Goal: Browse casually: Explore the website without a specific task or goal

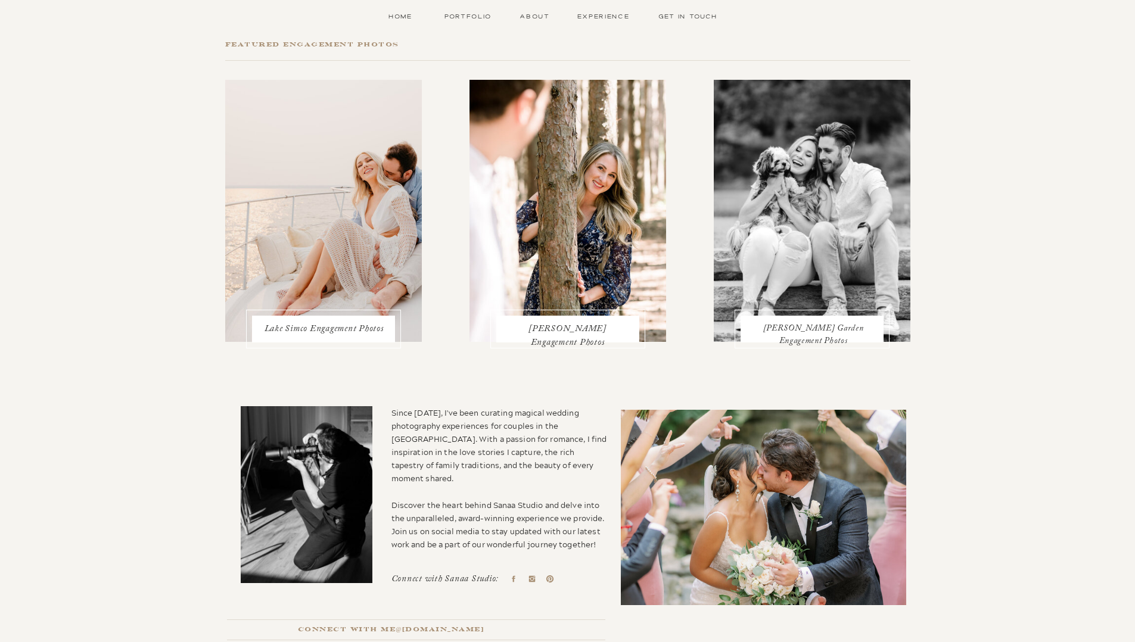
click at [558, 327] on h3 "[PERSON_NAME] Engagement Photos" at bounding box center [567, 329] width 117 height 12
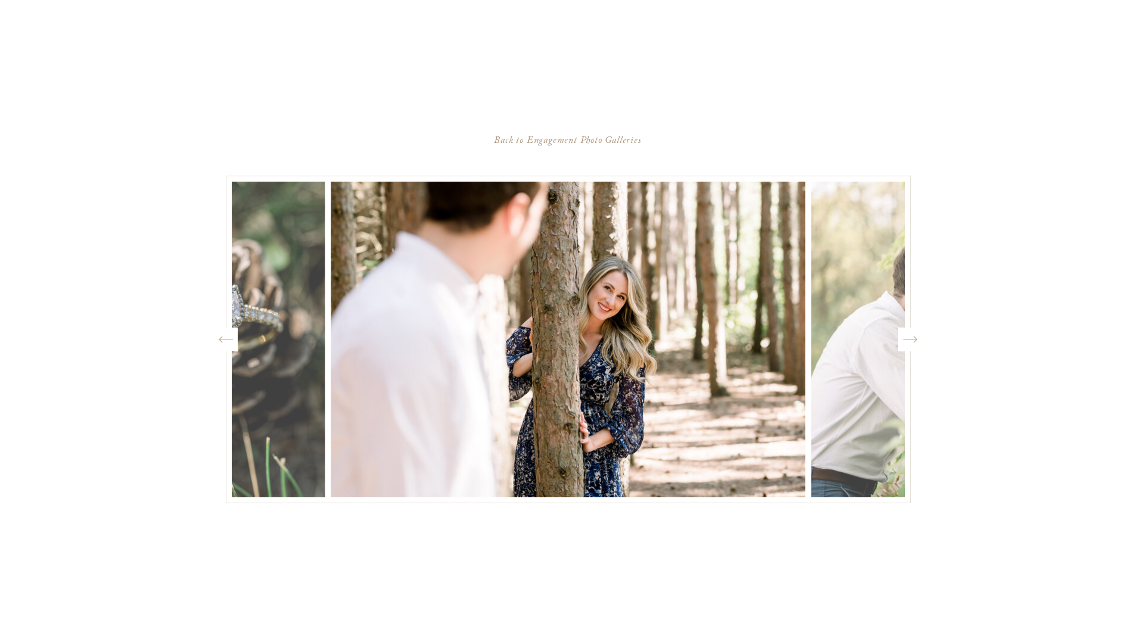
click at [909, 339] on icon "Created by potrace 1.15, written by [PERSON_NAME] [DATE]-[DATE]" at bounding box center [909, 340] width 15 height 18
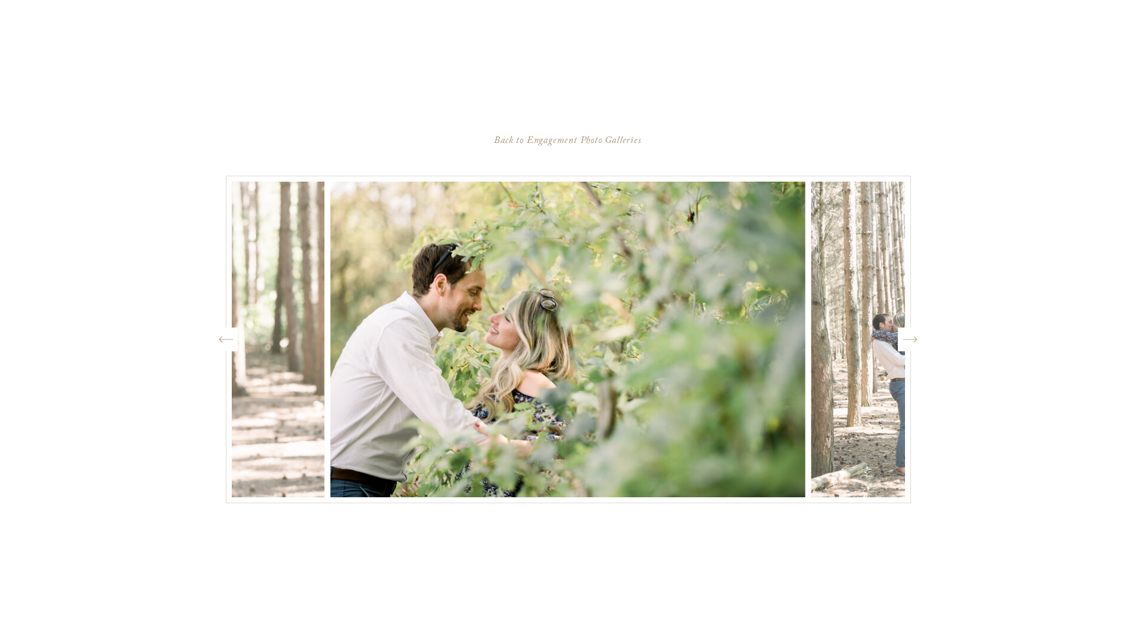
click at [909, 339] on icon at bounding box center [909, 340] width 14 height 7
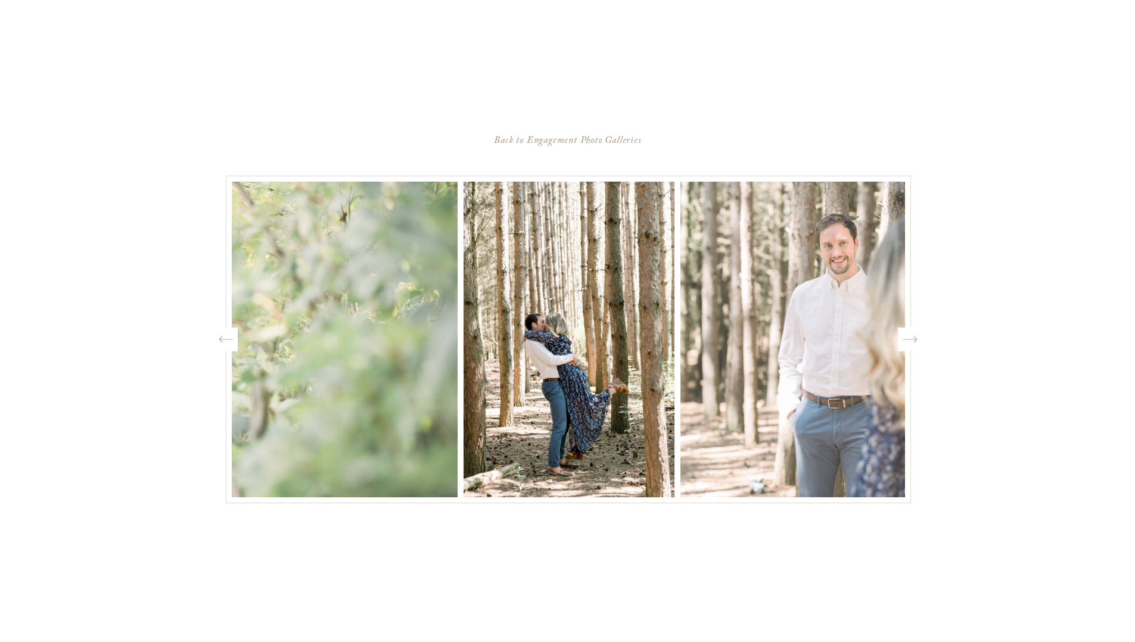
click at [908, 339] on icon at bounding box center [909, 340] width 14 height 7
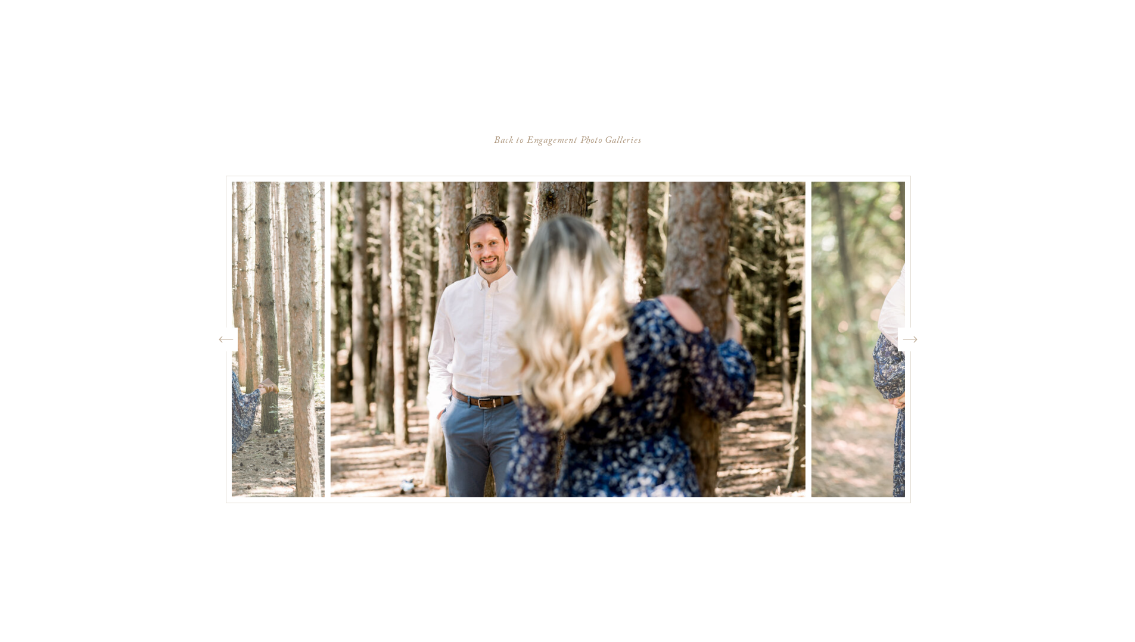
click at [908, 339] on icon at bounding box center [909, 340] width 14 height 7
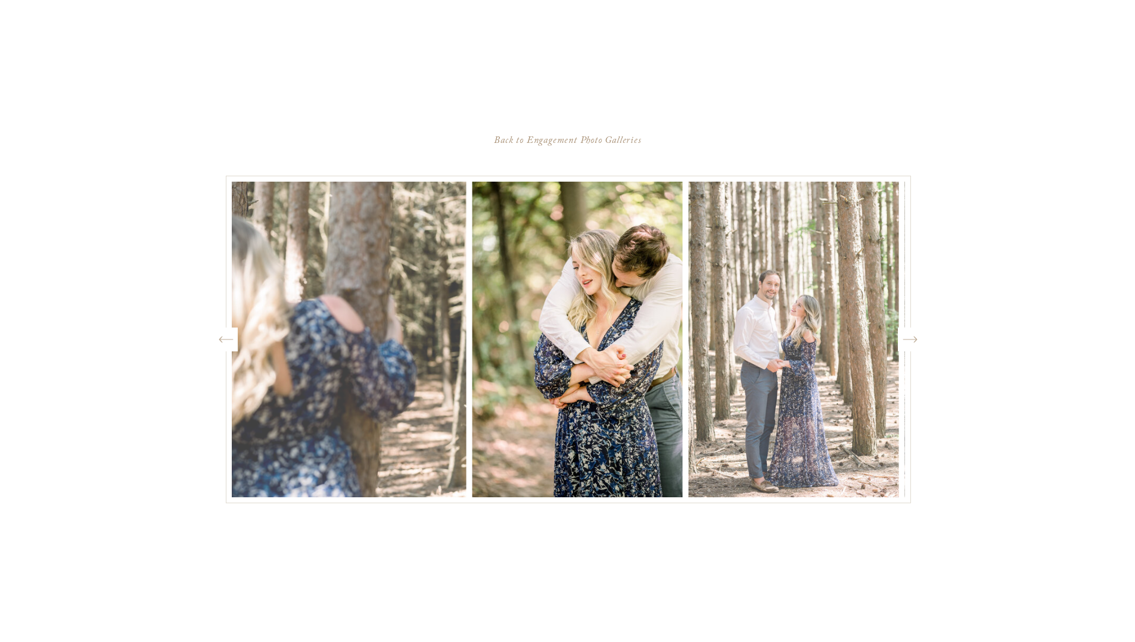
click at [908, 339] on icon at bounding box center [909, 340] width 14 height 7
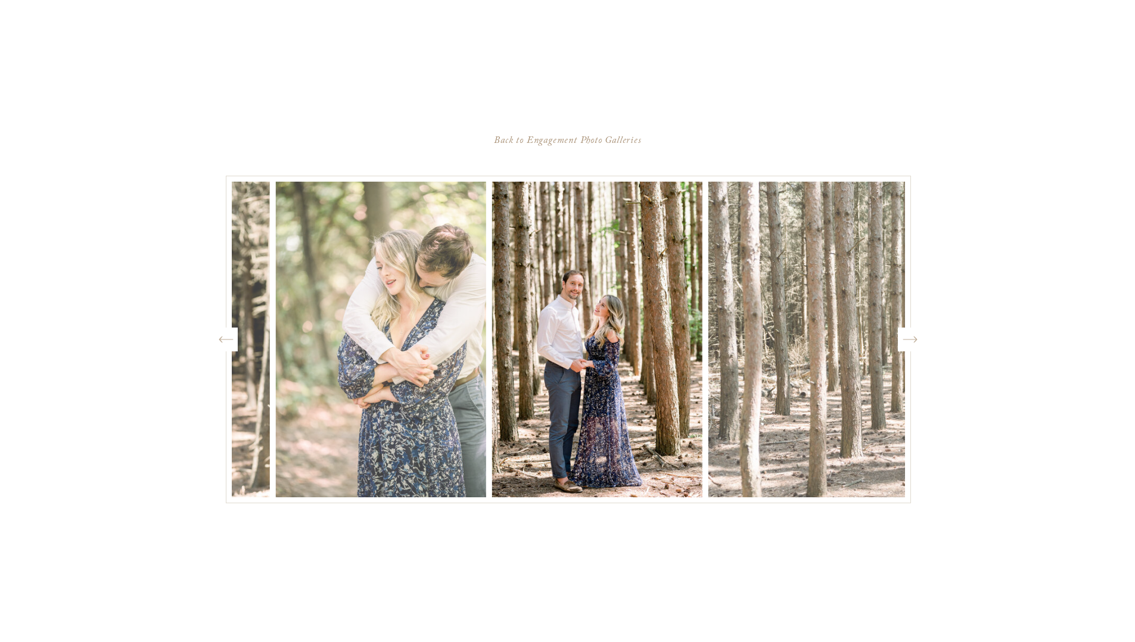
click at [908, 339] on icon at bounding box center [909, 340] width 14 height 7
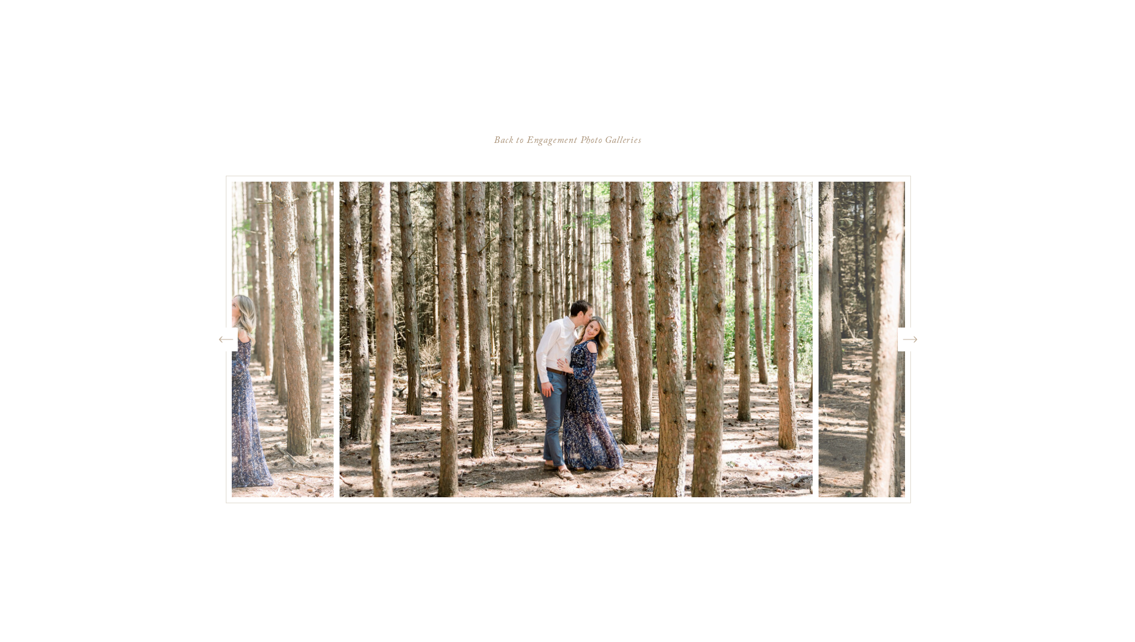
click at [909, 339] on icon at bounding box center [909, 340] width 14 height 7
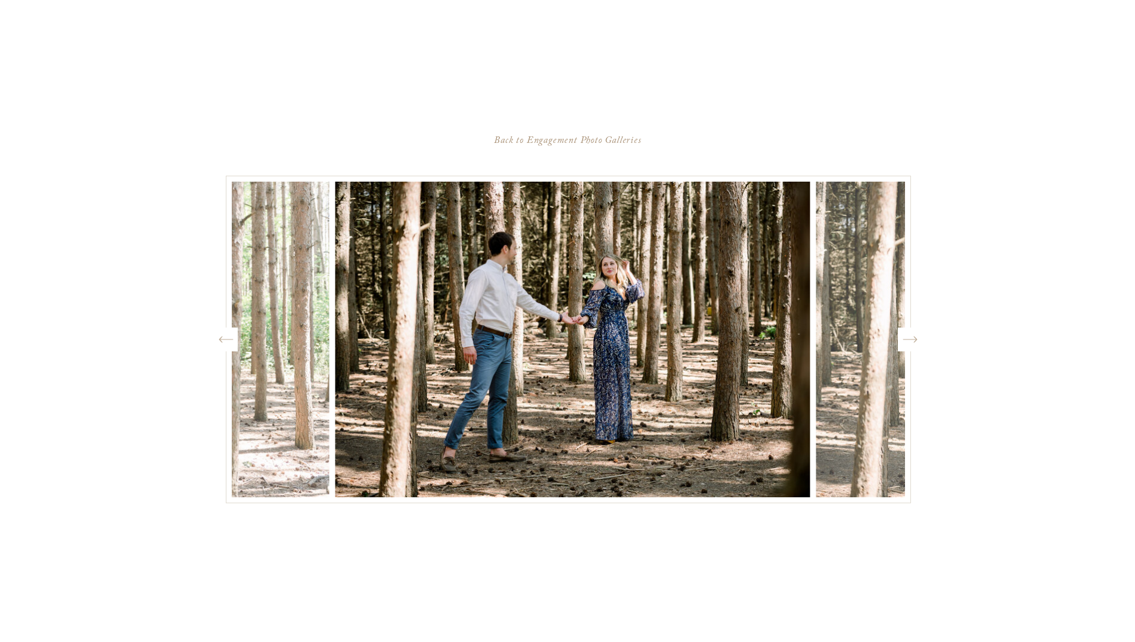
click at [909, 339] on icon at bounding box center [909, 340] width 14 height 7
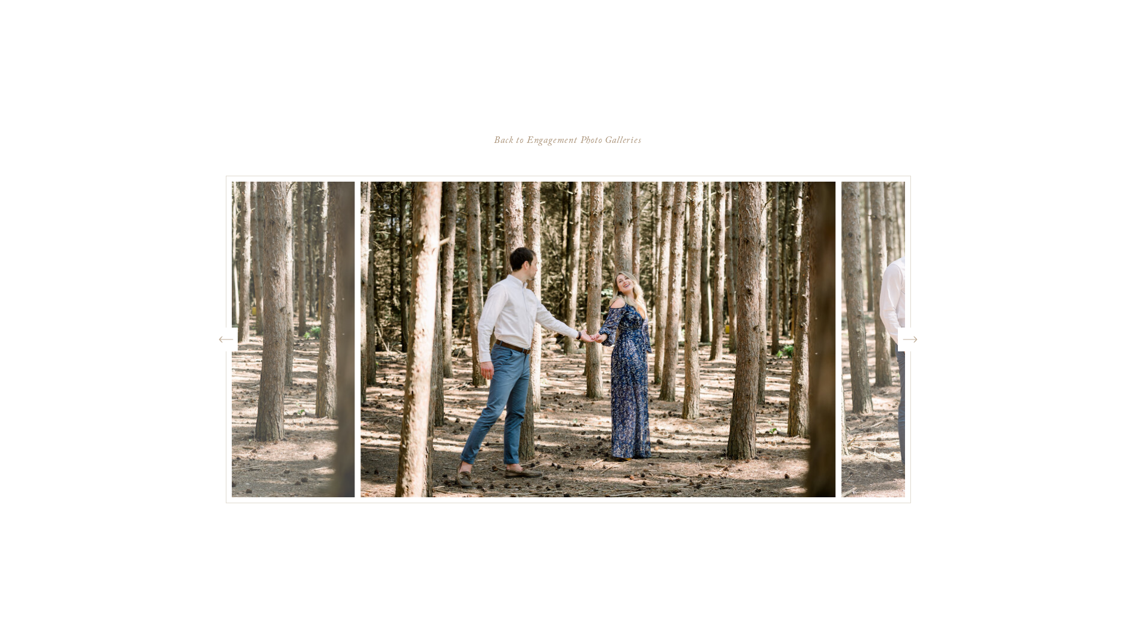
click at [909, 339] on icon at bounding box center [909, 340] width 14 height 7
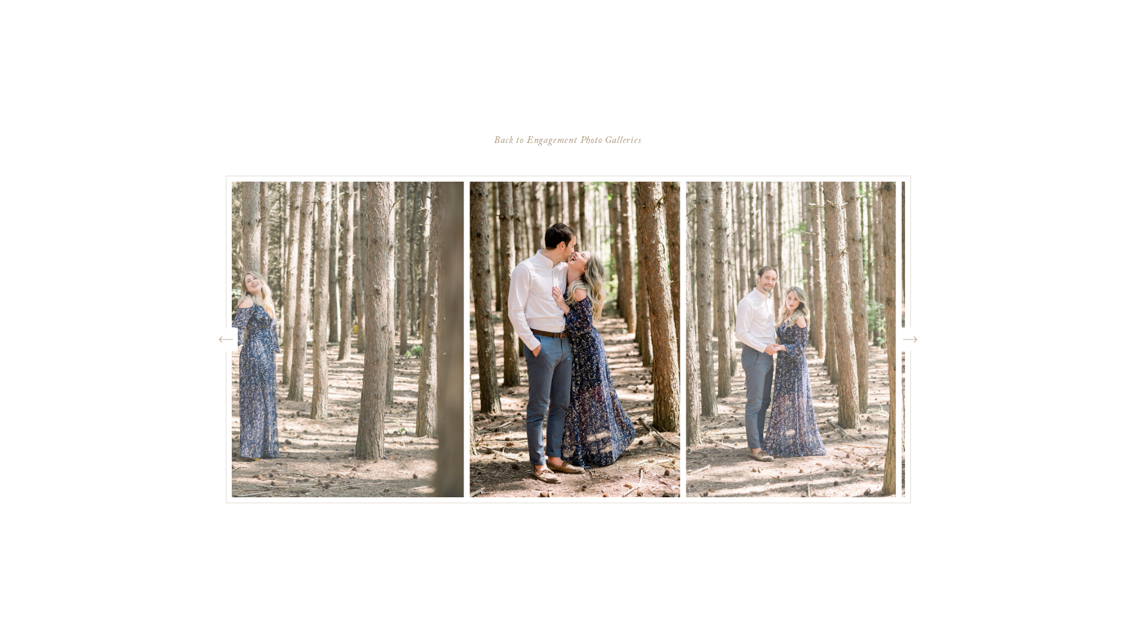
click at [909, 339] on icon at bounding box center [909, 340] width 14 height 7
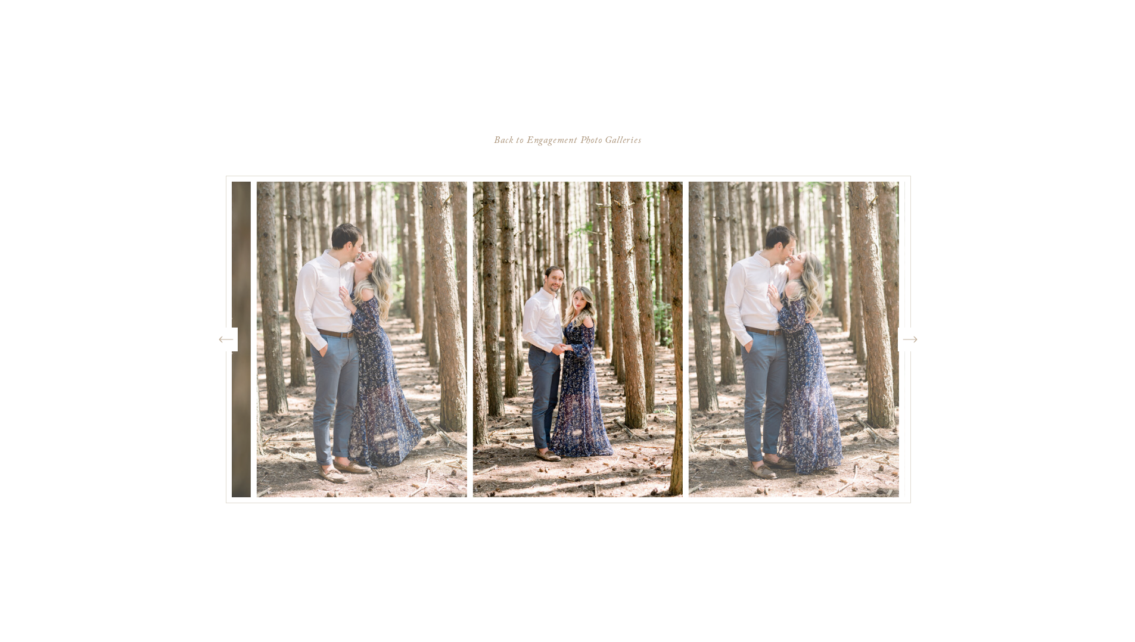
click at [909, 339] on icon at bounding box center [909, 340] width 14 height 7
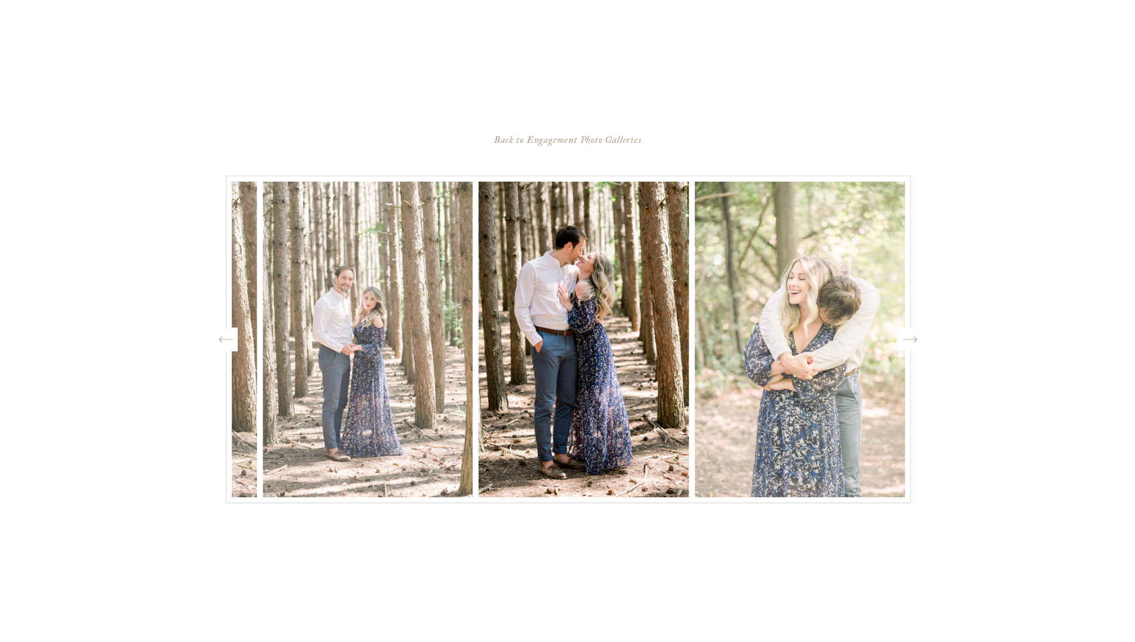
click at [909, 339] on icon at bounding box center [909, 340] width 14 height 7
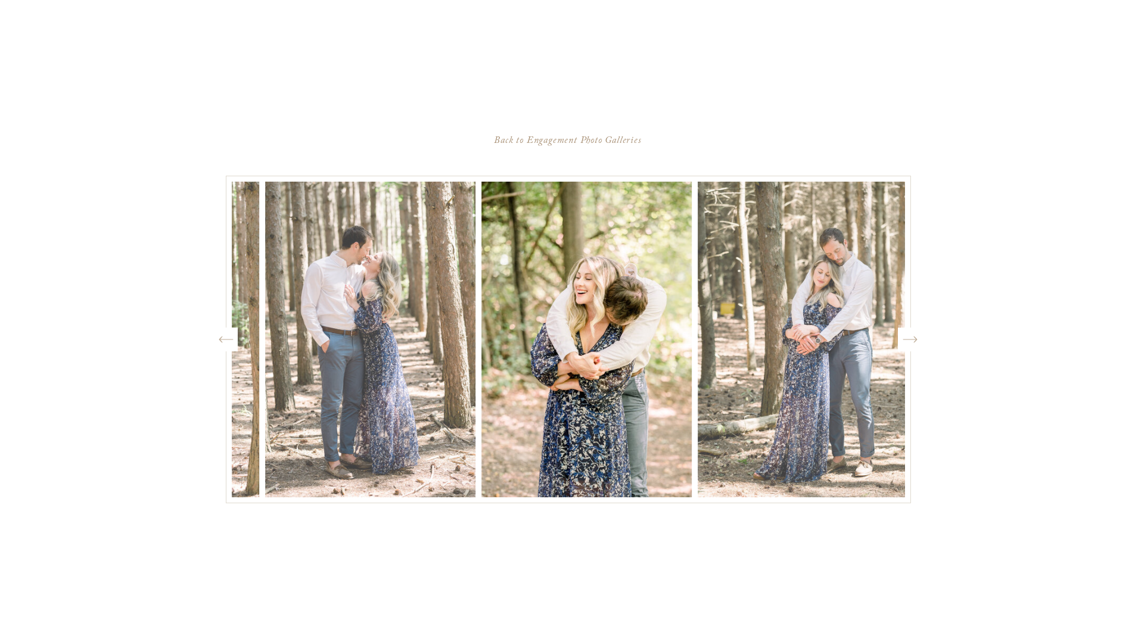
click at [910, 339] on icon at bounding box center [909, 340] width 14 height 7
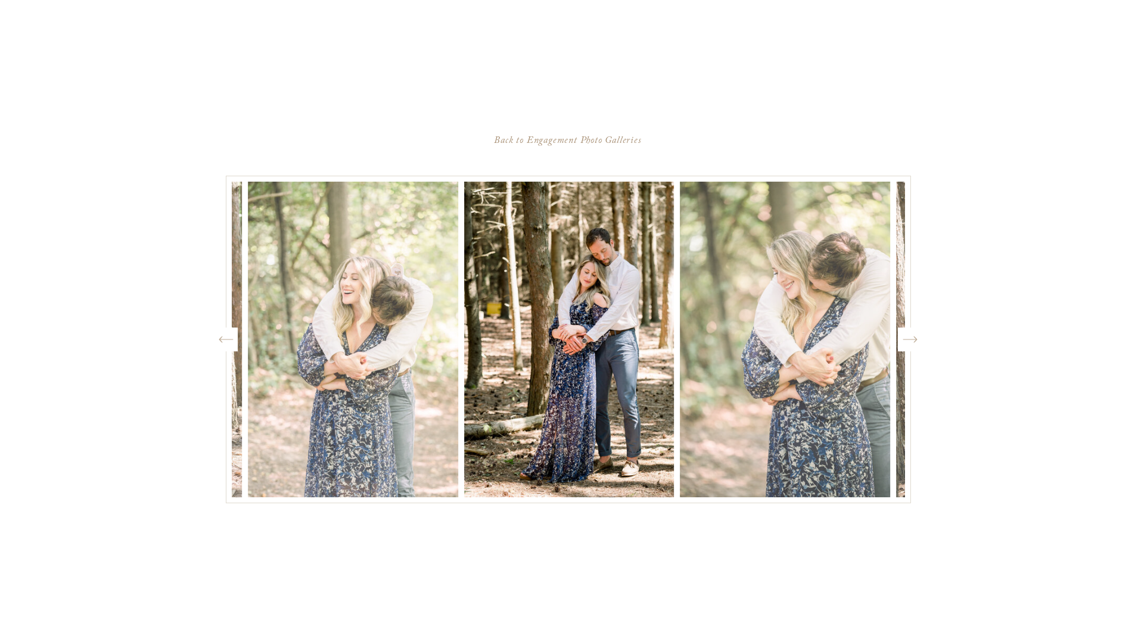
click at [910, 340] on icon at bounding box center [909, 340] width 14 height 7
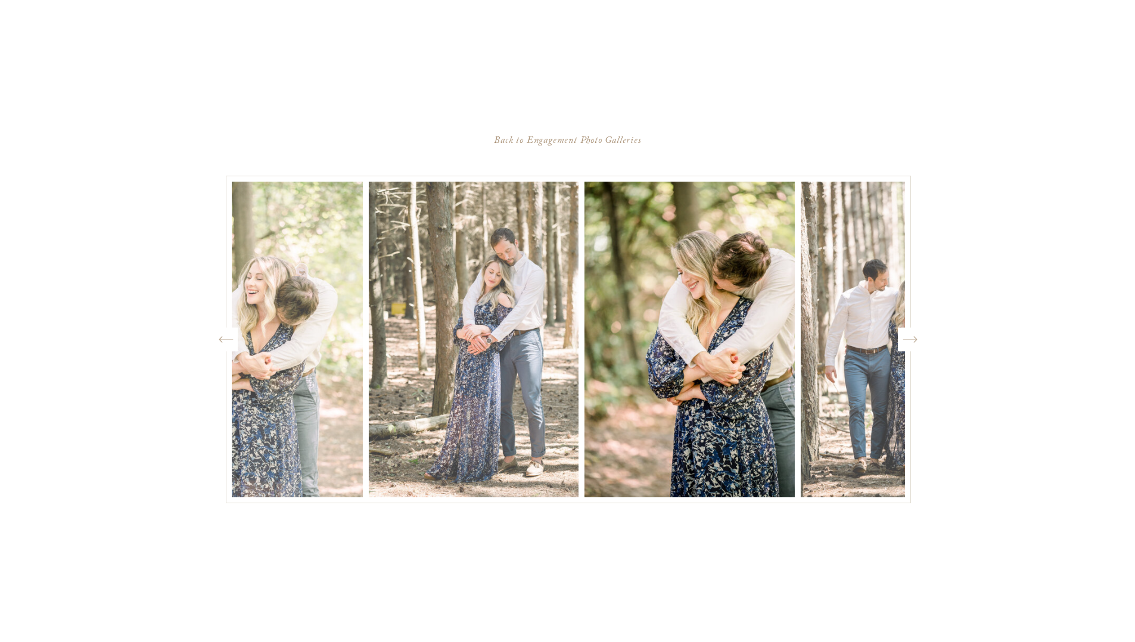
click at [910, 340] on icon "Created by potrace 1.15, written by [PERSON_NAME] [DATE]-[DATE]" at bounding box center [909, 340] width 15 height 18
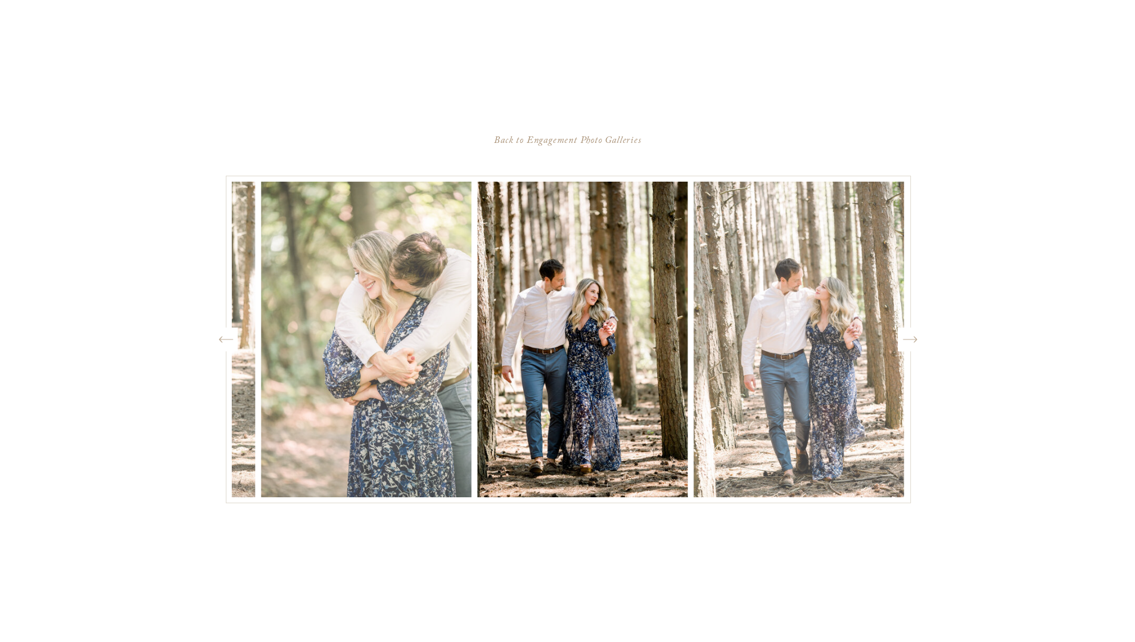
click at [910, 340] on icon "Created by potrace 1.15, written by [PERSON_NAME] [DATE]-[DATE]" at bounding box center [909, 340] width 15 height 18
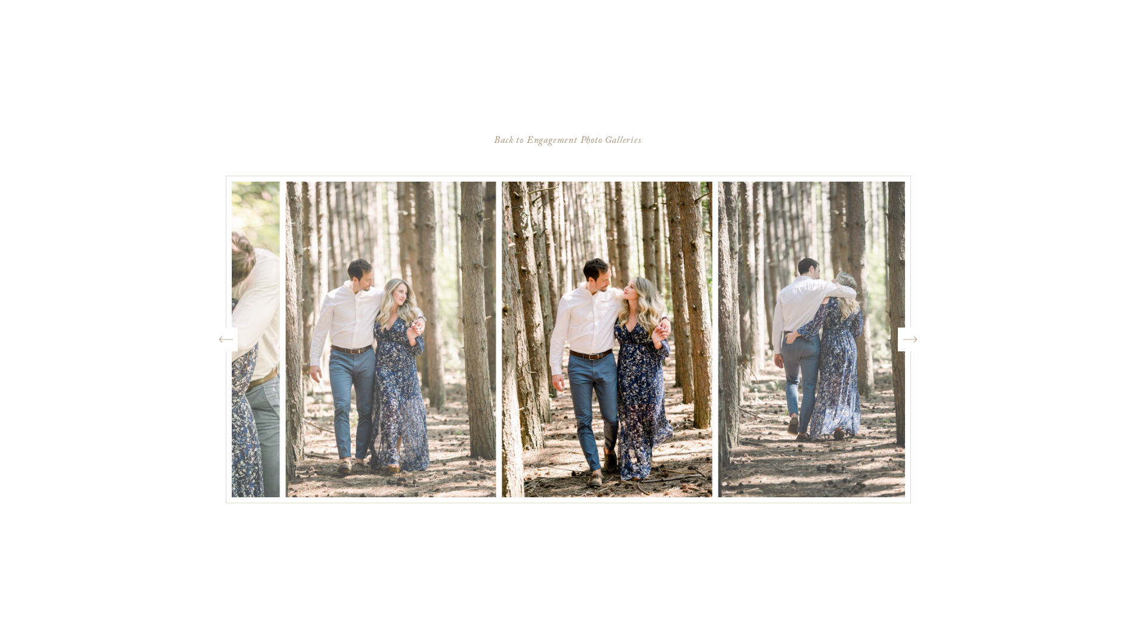
click at [910, 340] on icon "Created by potrace 1.15, written by [PERSON_NAME] [DATE]-[DATE]" at bounding box center [909, 340] width 15 height 18
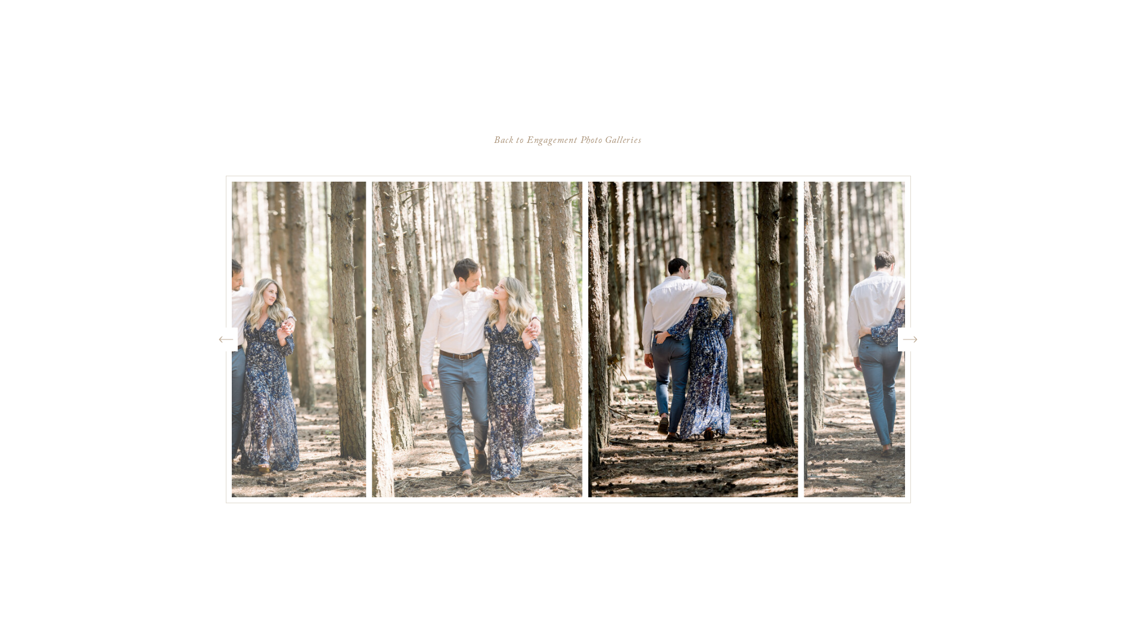
click at [910, 340] on icon "Created by potrace 1.15, written by [PERSON_NAME] [DATE]-[DATE]" at bounding box center [909, 340] width 15 height 18
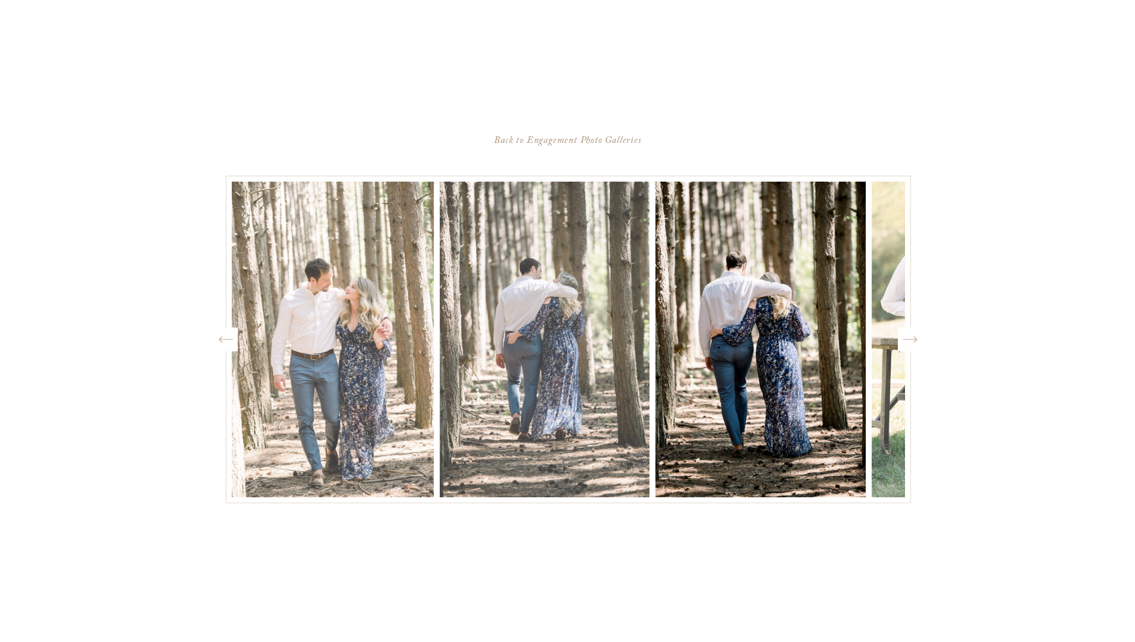
click at [910, 340] on icon "Created by potrace 1.15, written by [PERSON_NAME] [DATE]-[DATE]" at bounding box center [909, 340] width 15 height 18
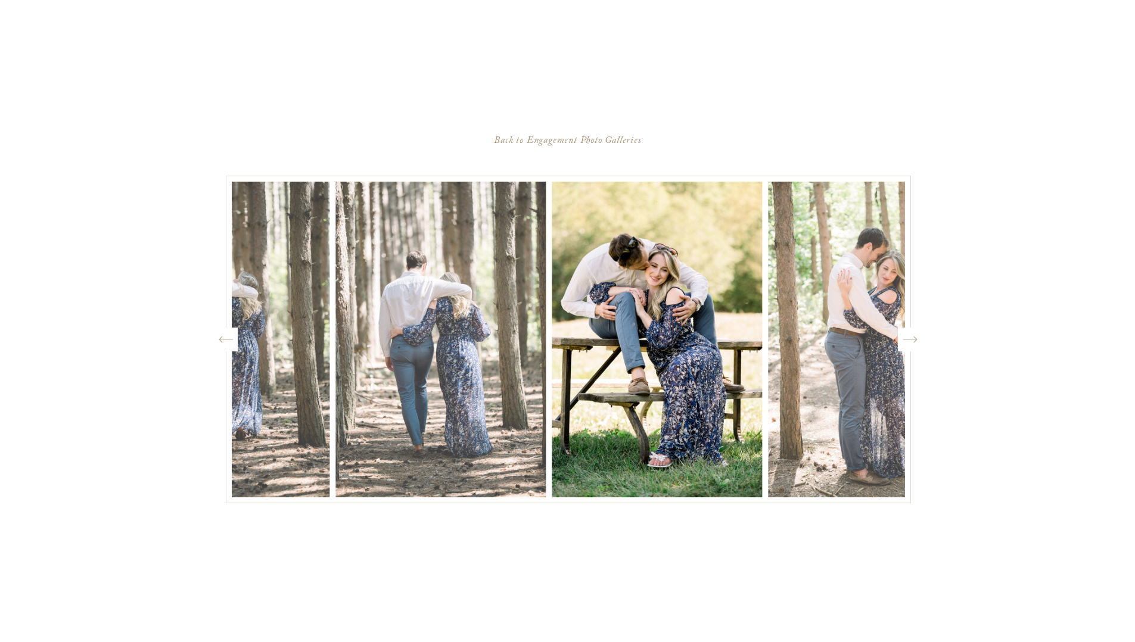
click at [910, 340] on icon "Created by potrace 1.15, written by [PERSON_NAME] [DATE]-[DATE]" at bounding box center [909, 340] width 15 height 18
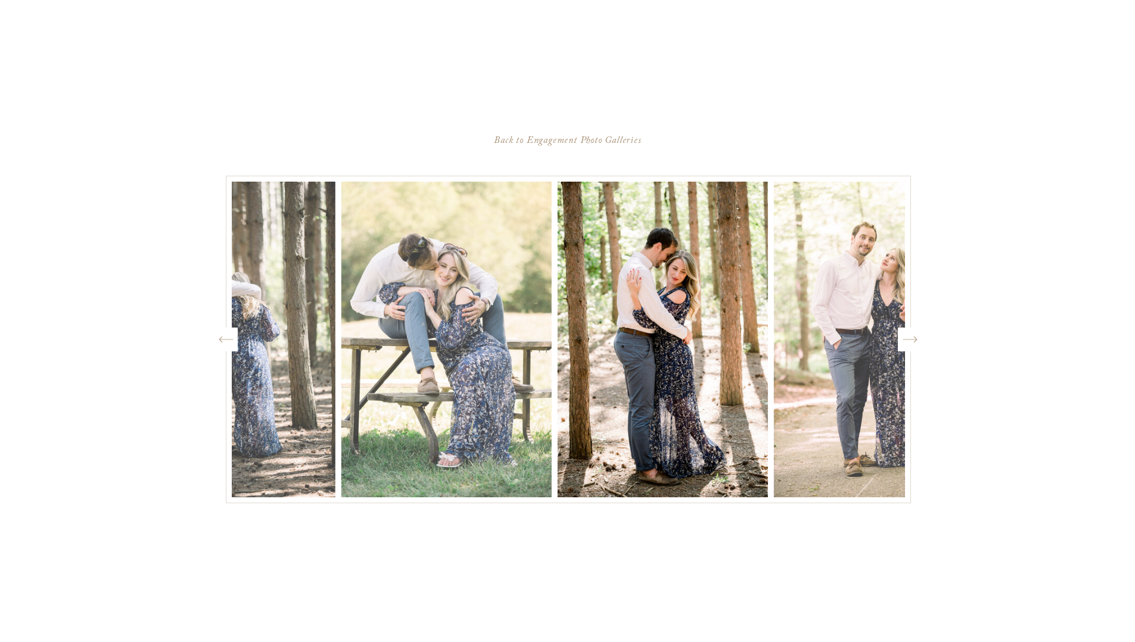
click at [910, 340] on icon "Created by potrace 1.15, written by [PERSON_NAME] [DATE]-[DATE]" at bounding box center [909, 340] width 15 height 18
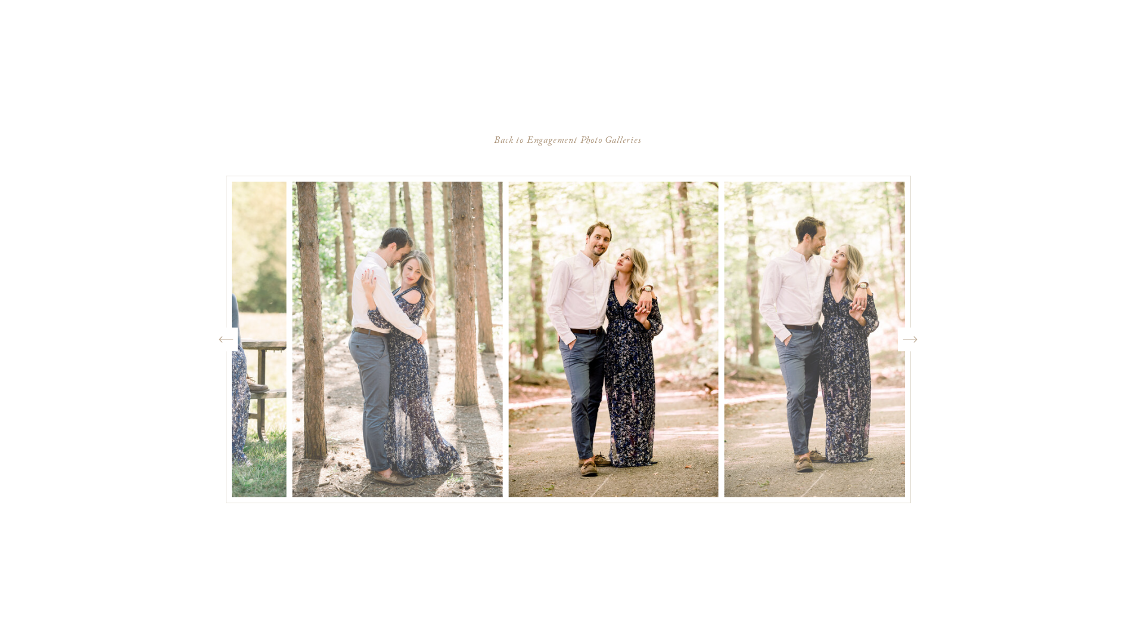
click at [910, 341] on icon "Created by potrace 1.15, written by [PERSON_NAME] [DATE]-[DATE]" at bounding box center [909, 340] width 15 height 18
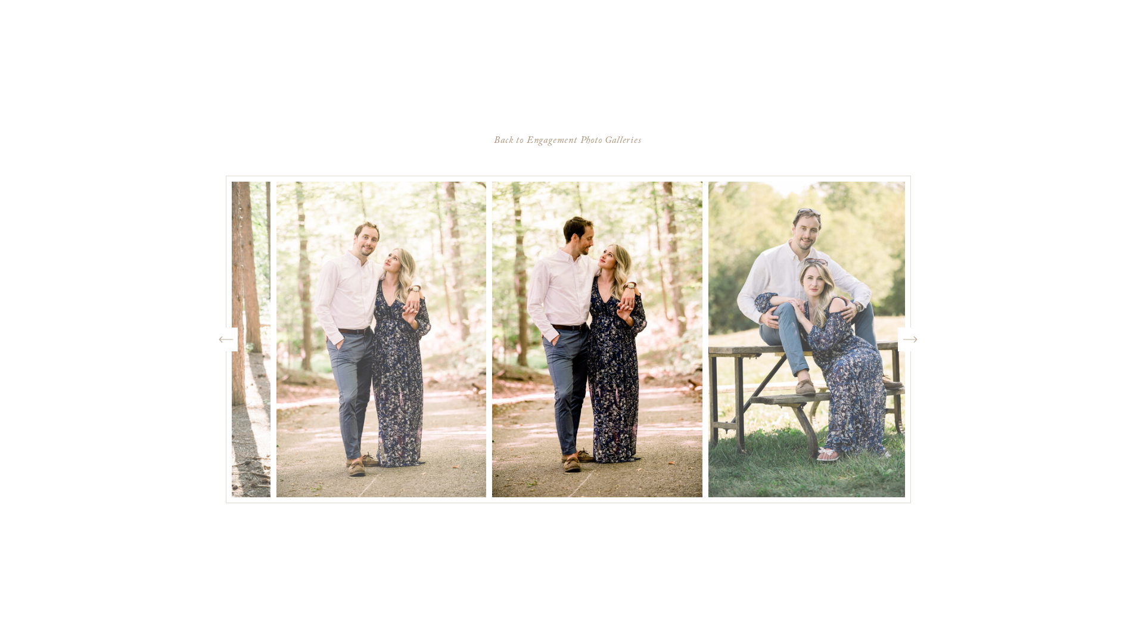
click at [911, 340] on icon "Created by potrace 1.15, written by [PERSON_NAME] [DATE]-[DATE]" at bounding box center [909, 340] width 15 height 18
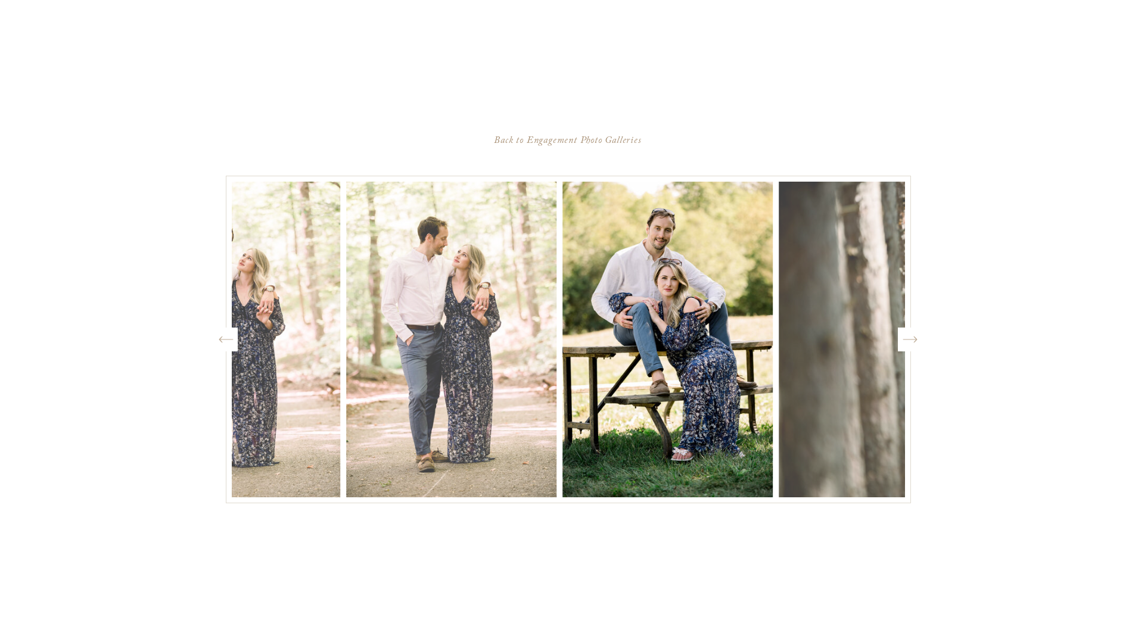
click at [911, 340] on icon "Created by potrace 1.15, written by [PERSON_NAME] [DATE]-[DATE]" at bounding box center [909, 340] width 15 height 18
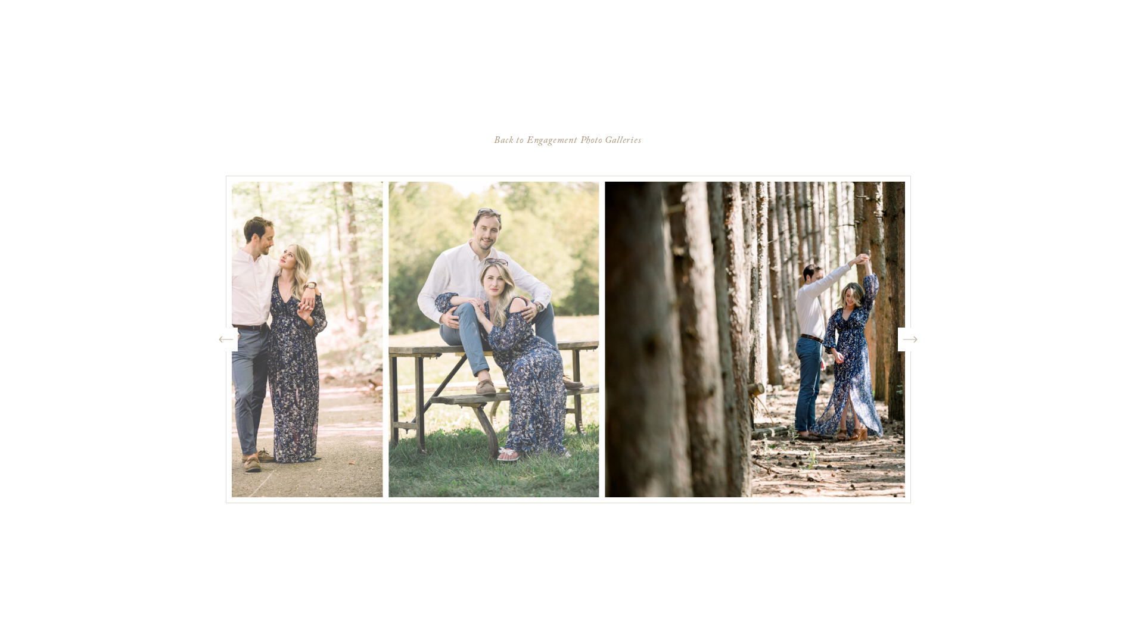
click at [911, 340] on icon "Created by potrace 1.15, written by [PERSON_NAME] [DATE]-[DATE]" at bounding box center [909, 340] width 15 height 18
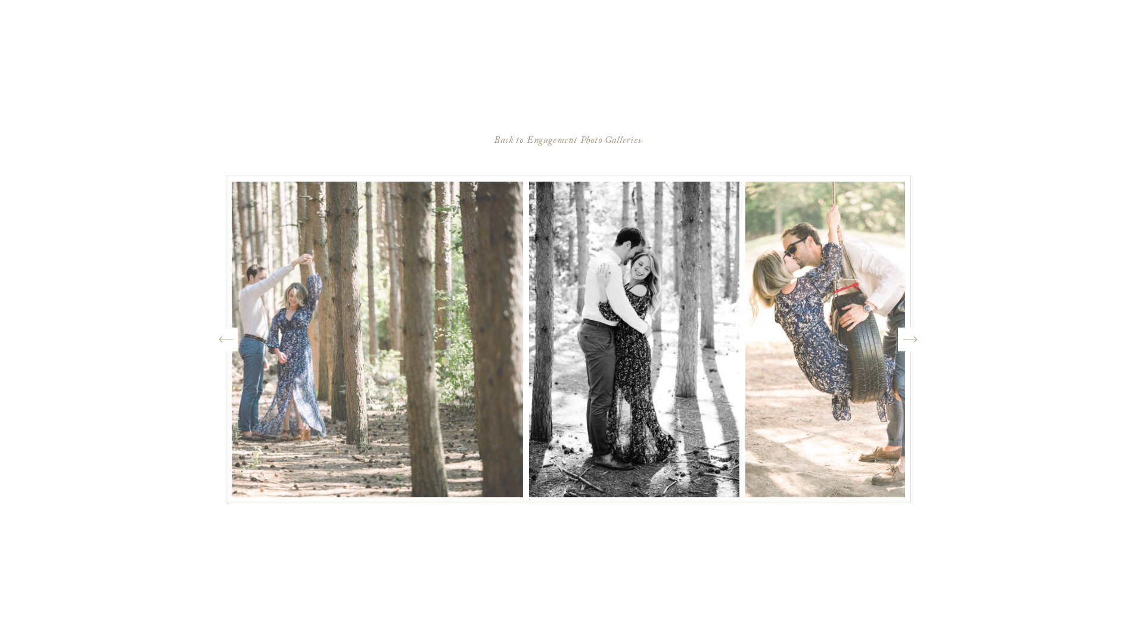
click at [911, 340] on icon "Created by potrace 1.15, written by [PERSON_NAME] [DATE]-[DATE]" at bounding box center [909, 340] width 15 height 18
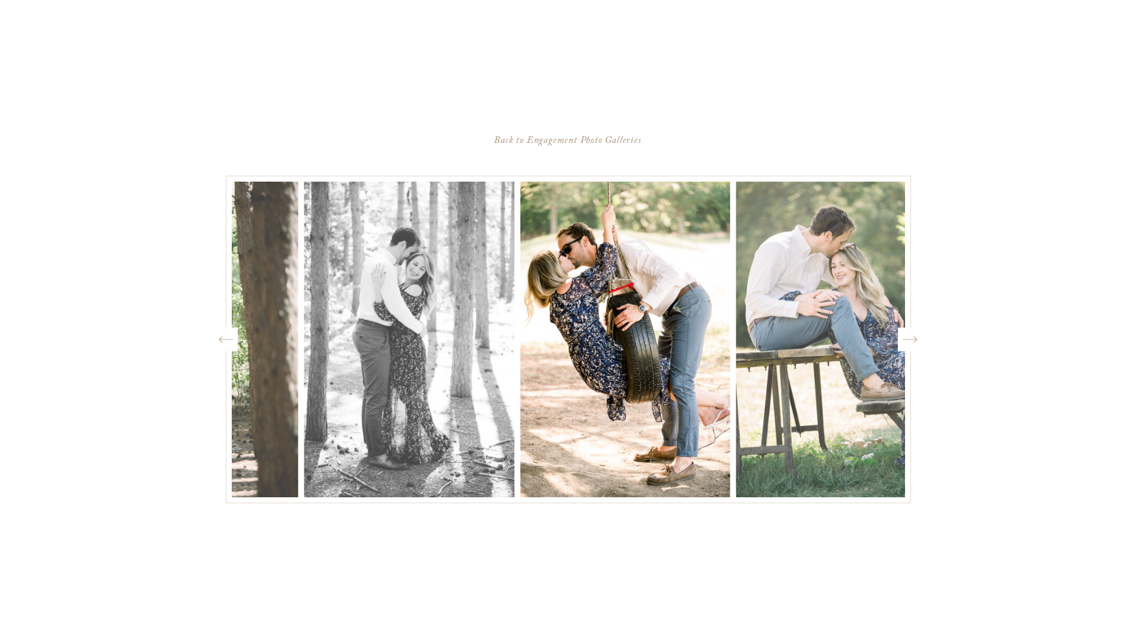
click at [911, 340] on icon "Created by potrace 1.15, written by [PERSON_NAME] [DATE]-[DATE]" at bounding box center [909, 340] width 15 height 18
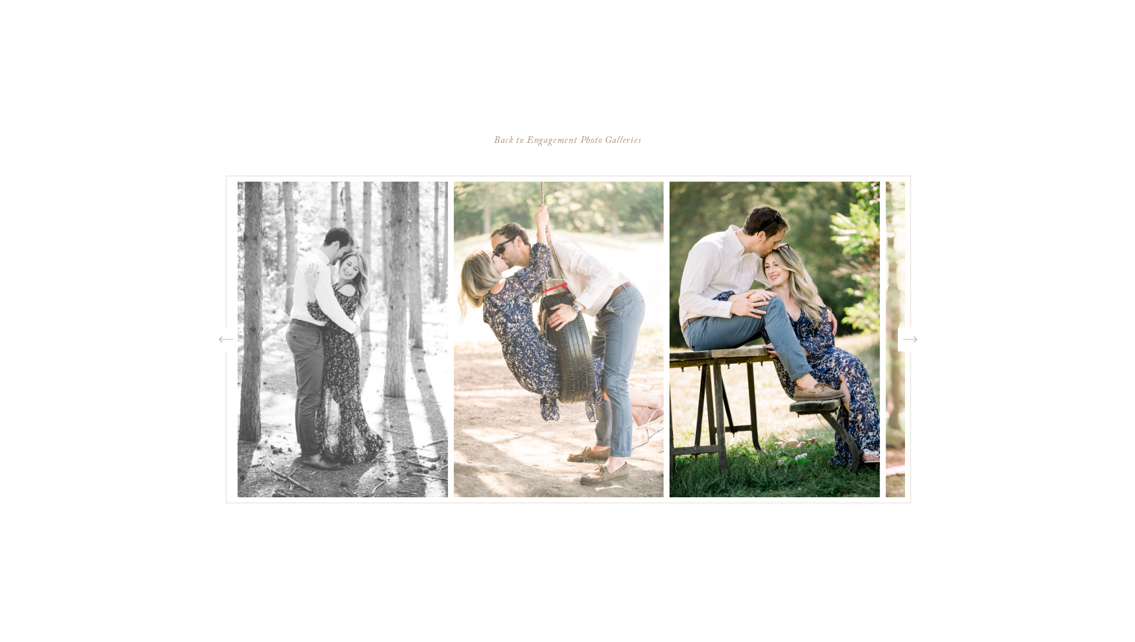
click at [911, 340] on icon "Created by potrace 1.15, written by [PERSON_NAME] [DATE]-[DATE]" at bounding box center [909, 340] width 15 height 18
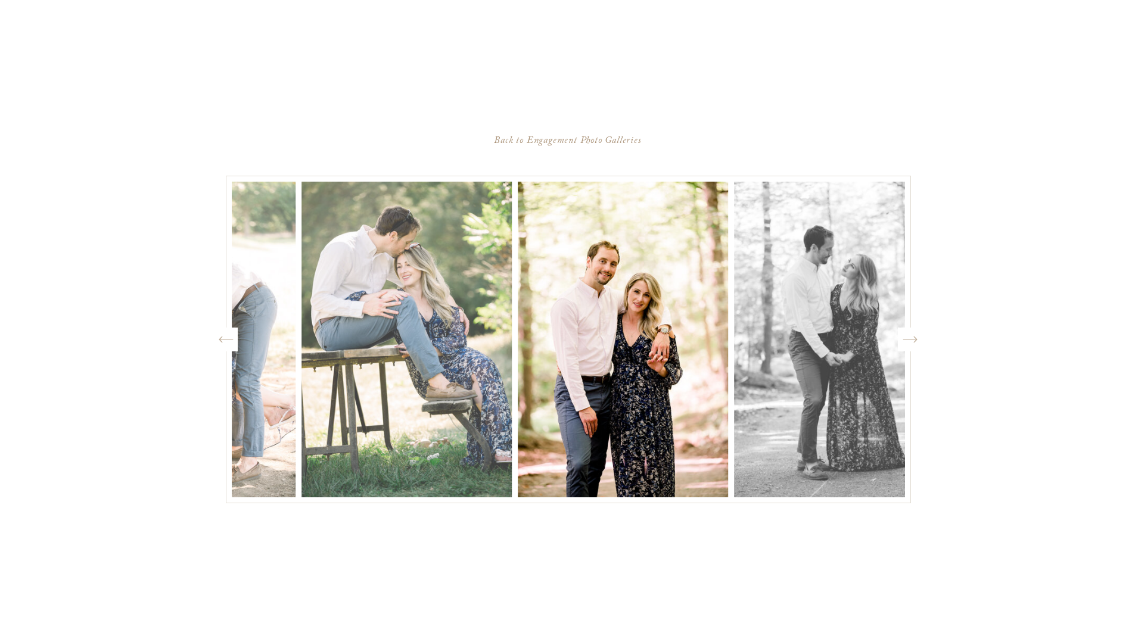
click at [911, 340] on icon "Created by potrace 1.15, written by [PERSON_NAME] [DATE]-[DATE]" at bounding box center [909, 340] width 15 height 18
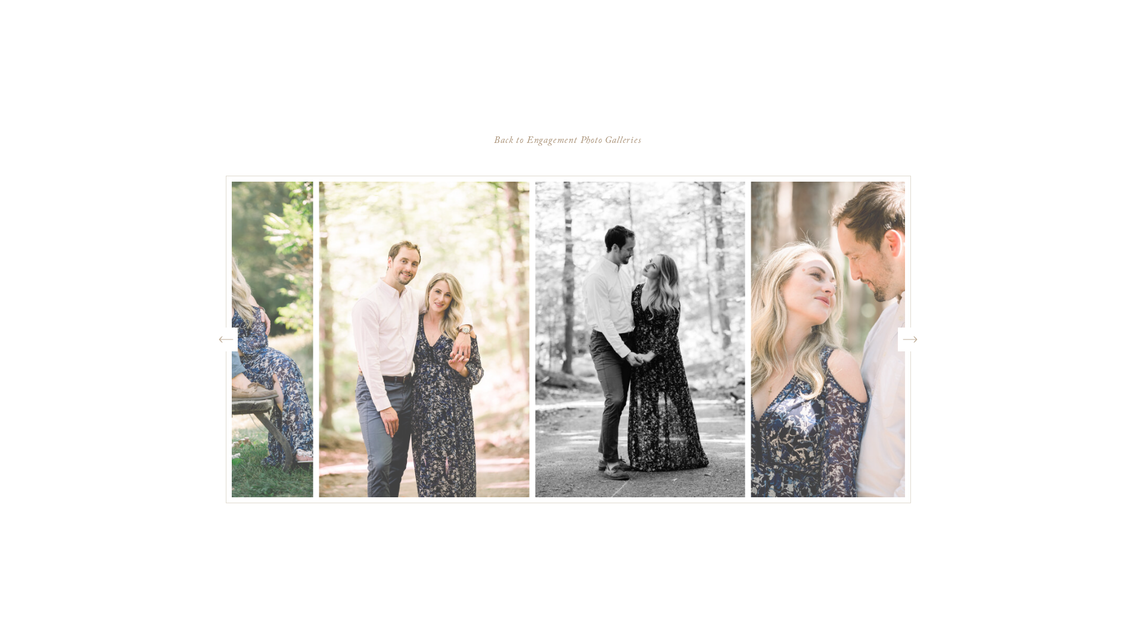
click at [911, 340] on icon "Created by potrace 1.15, written by [PERSON_NAME] [DATE]-[DATE]" at bounding box center [909, 340] width 15 height 18
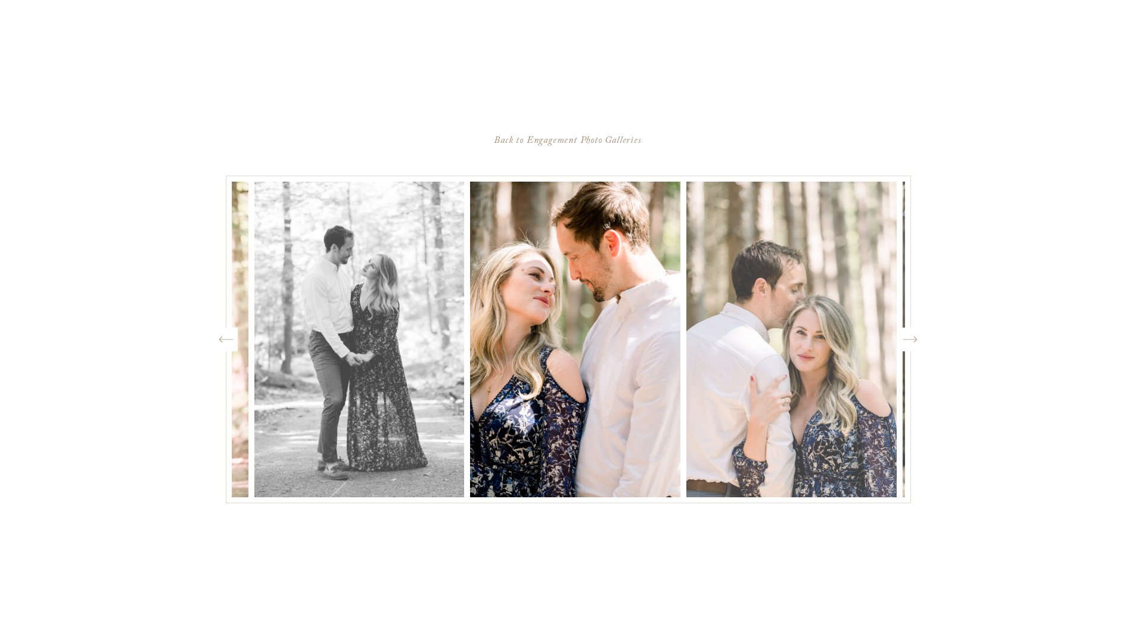
click at [911, 340] on icon "Created by potrace 1.15, written by [PERSON_NAME] [DATE]-[DATE]" at bounding box center [909, 340] width 15 height 18
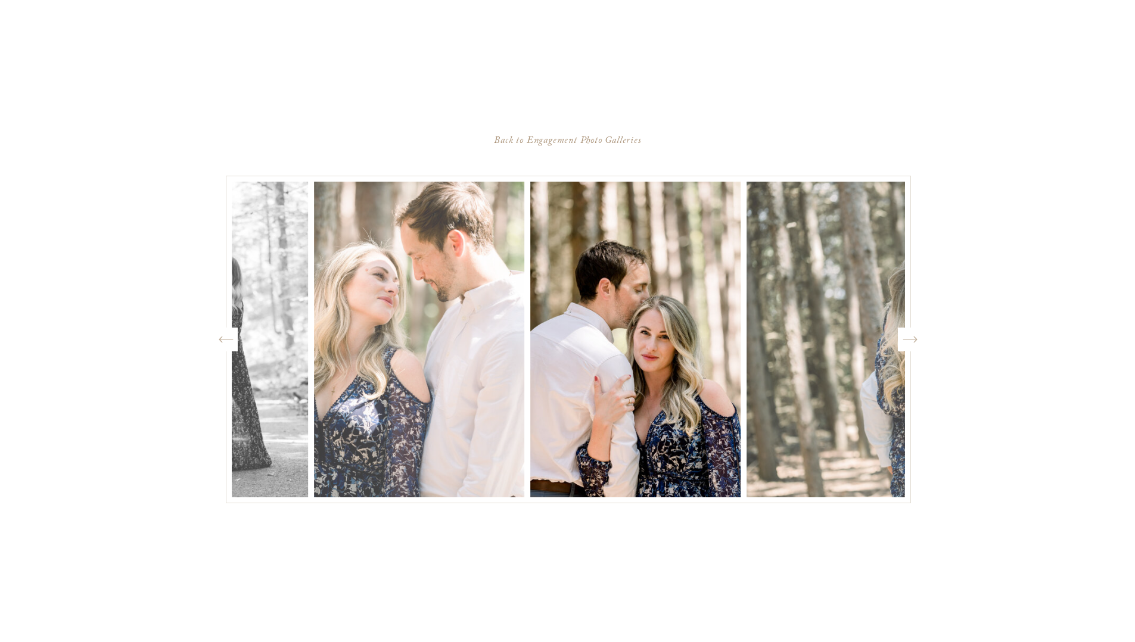
click at [911, 340] on icon "Created by potrace 1.15, written by [PERSON_NAME] [DATE]-[DATE]" at bounding box center [909, 340] width 15 height 18
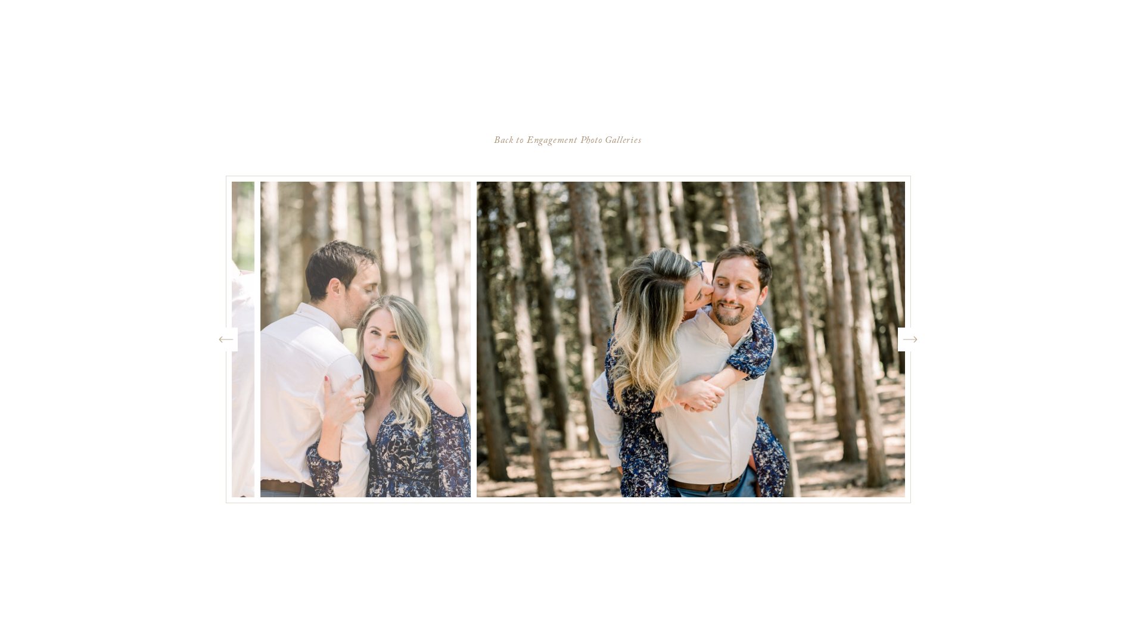
click at [911, 340] on icon "Created by potrace 1.15, written by [PERSON_NAME] [DATE]-[DATE]" at bounding box center [909, 340] width 15 height 18
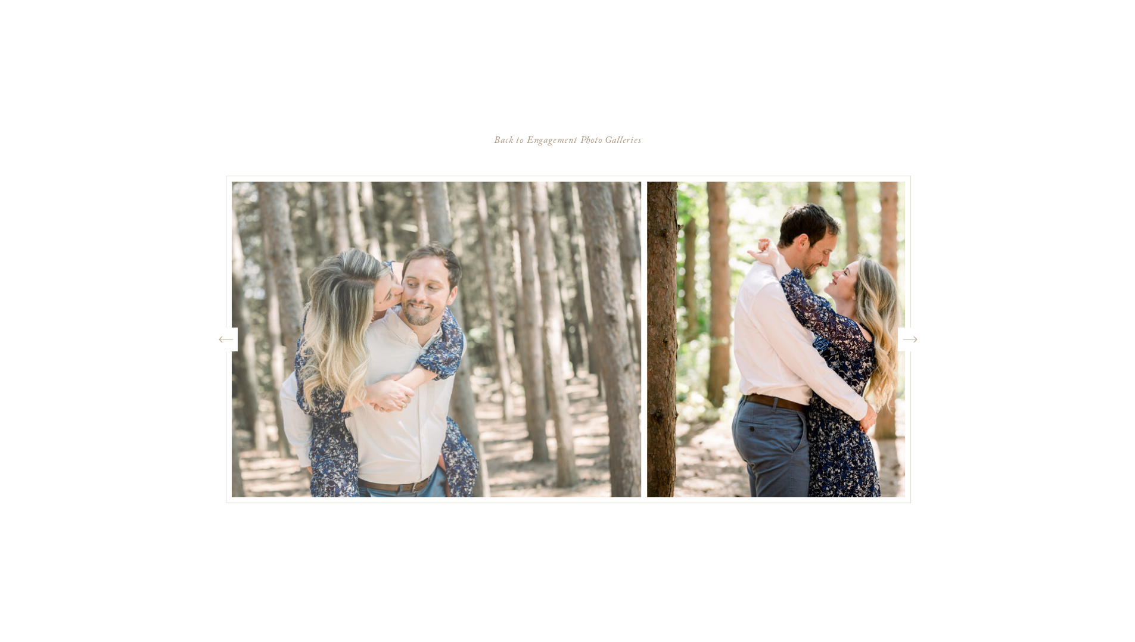
click at [911, 340] on icon "Created by potrace 1.15, written by [PERSON_NAME] [DATE]-[DATE]" at bounding box center [909, 340] width 15 height 18
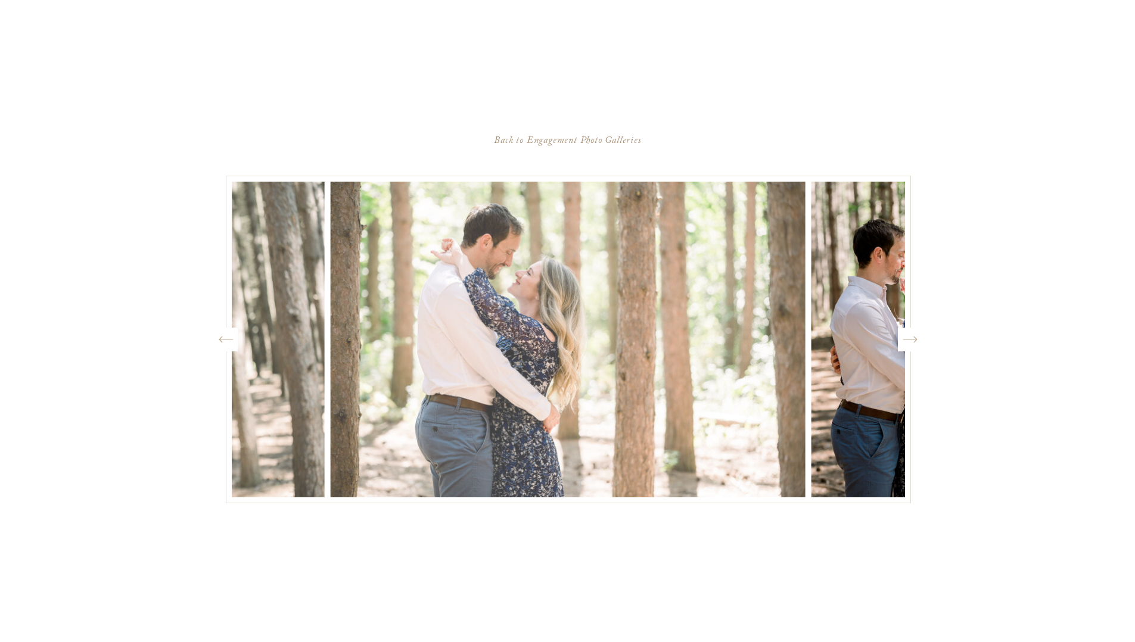
click at [911, 340] on icon "Created by potrace 1.15, written by [PERSON_NAME] [DATE]-[DATE]" at bounding box center [909, 340] width 15 height 18
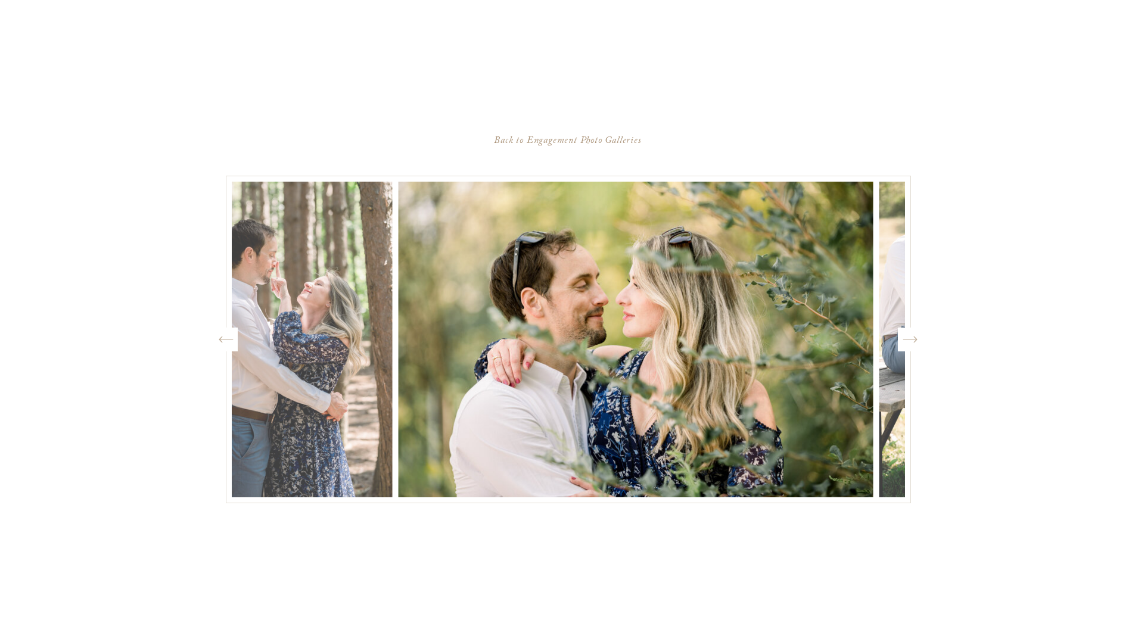
click at [911, 340] on icon "Created by potrace 1.15, written by [PERSON_NAME] [DATE]-[DATE]" at bounding box center [909, 340] width 15 height 18
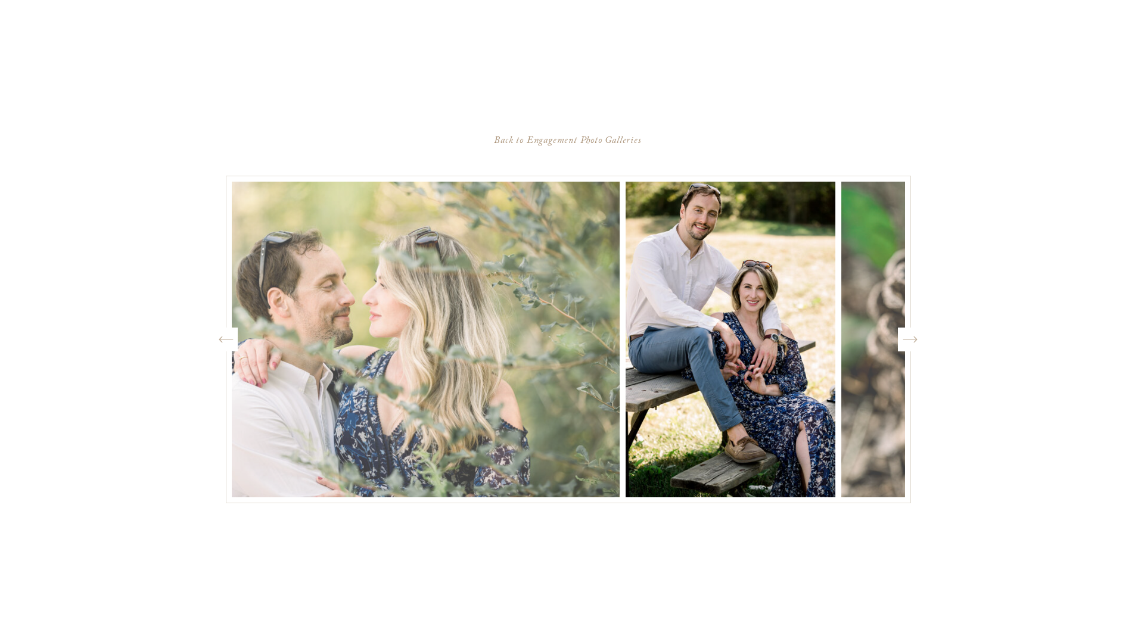
click at [912, 340] on icon "Created by potrace 1.15, written by [PERSON_NAME] [DATE]-[DATE]" at bounding box center [909, 340] width 15 height 18
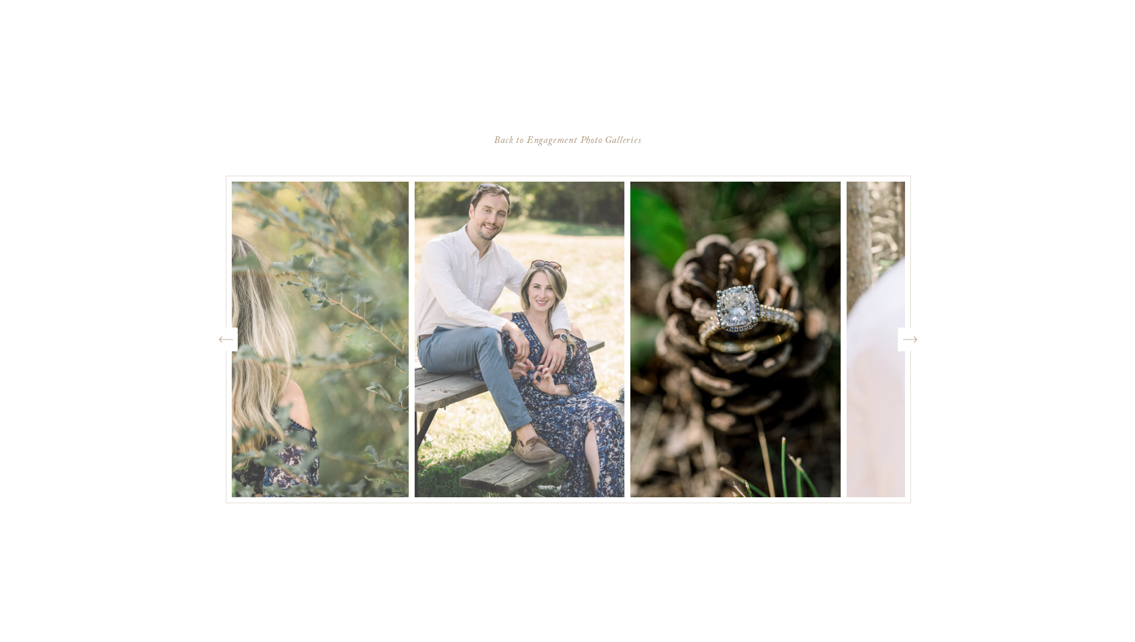
click at [913, 340] on icon "Created by potrace 1.15, written by [PERSON_NAME] [DATE]-[DATE]" at bounding box center [909, 340] width 15 height 18
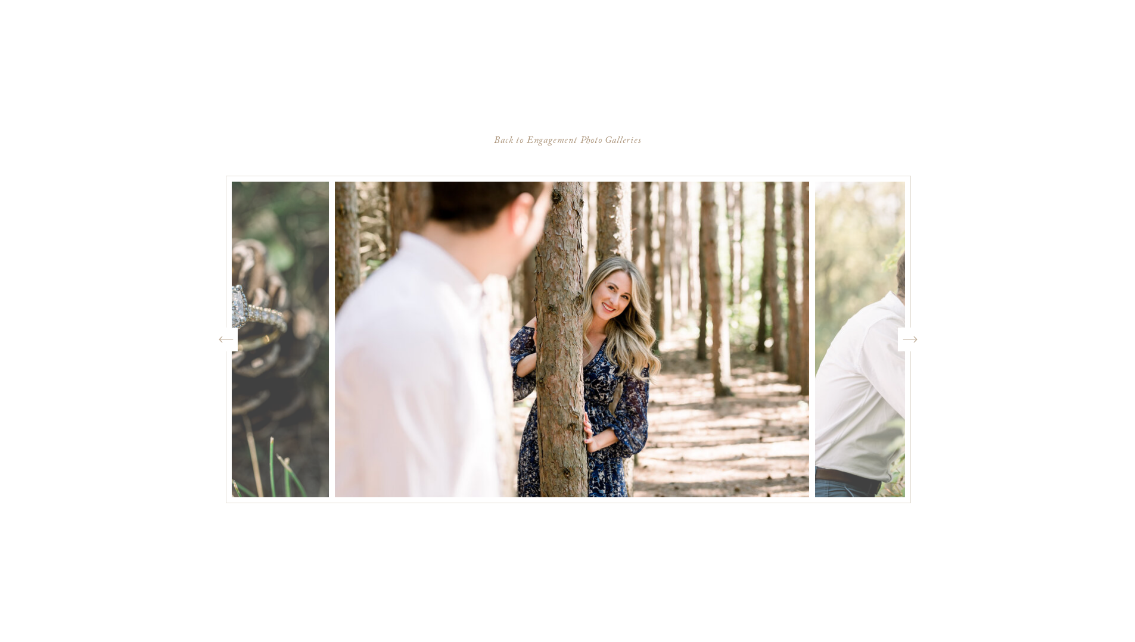
click at [913, 340] on icon "Created by potrace 1.15, written by [PERSON_NAME] [DATE]-[DATE]" at bounding box center [909, 340] width 15 height 18
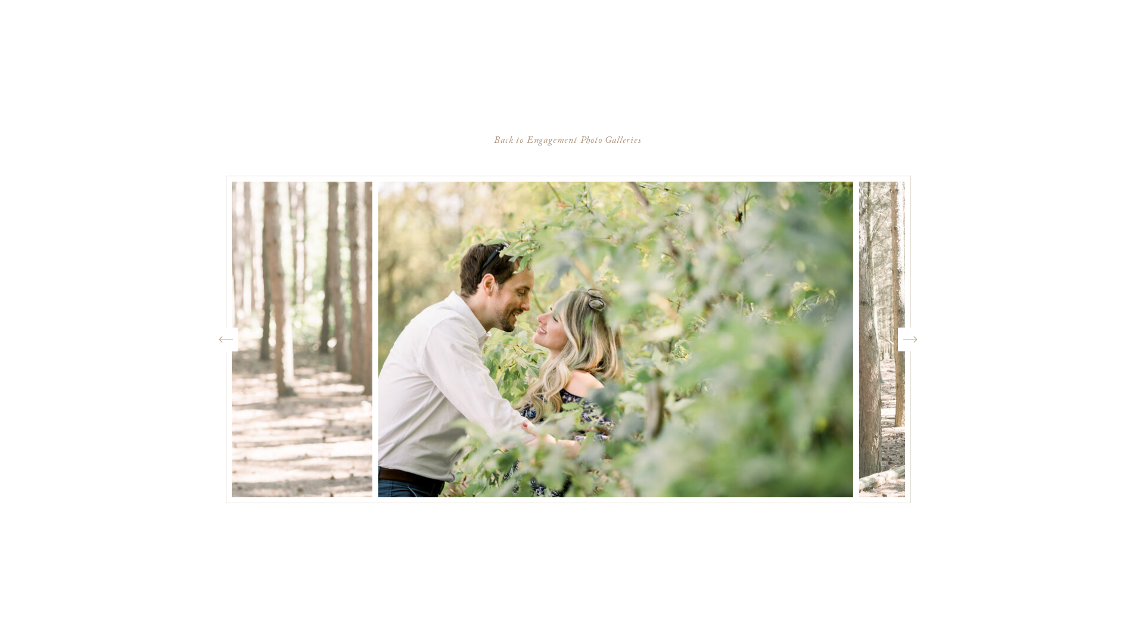
click at [913, 340] on icon "Created by potrace 1.15, written by [PERSON_NAME] [DATE]-[DATE]" at bounding box center [909, 340] width 15 height 18
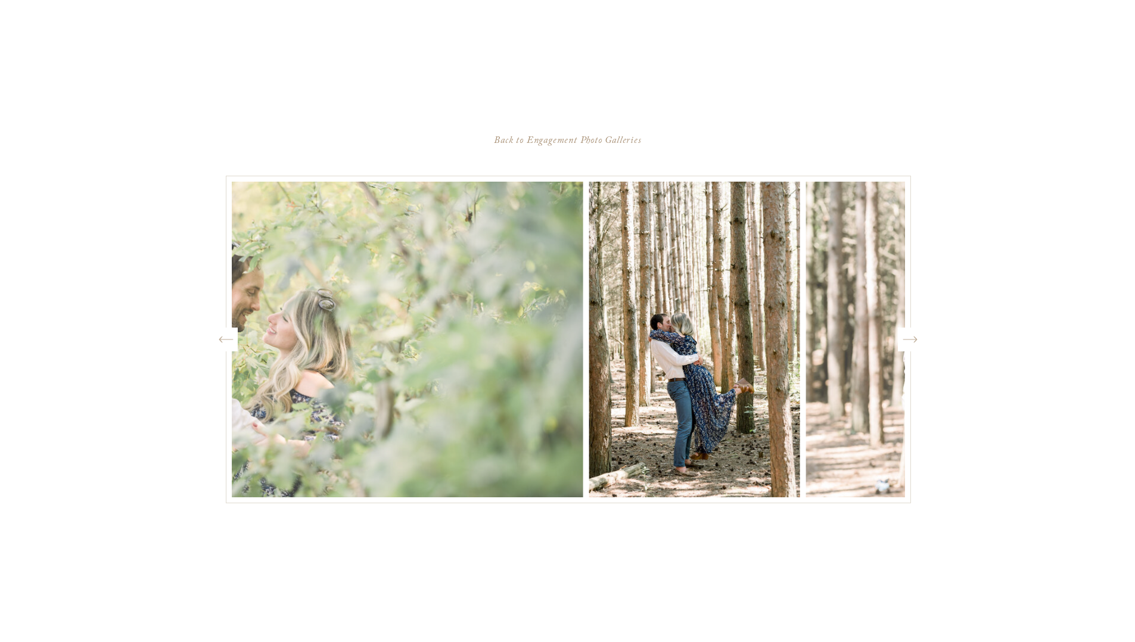
click at [913, 340] on icon "Created by potrace 1.15, written by [PERSON_NAME] [DATE]-[DATE]" at bounding box center [909, 340] width 15 height 18
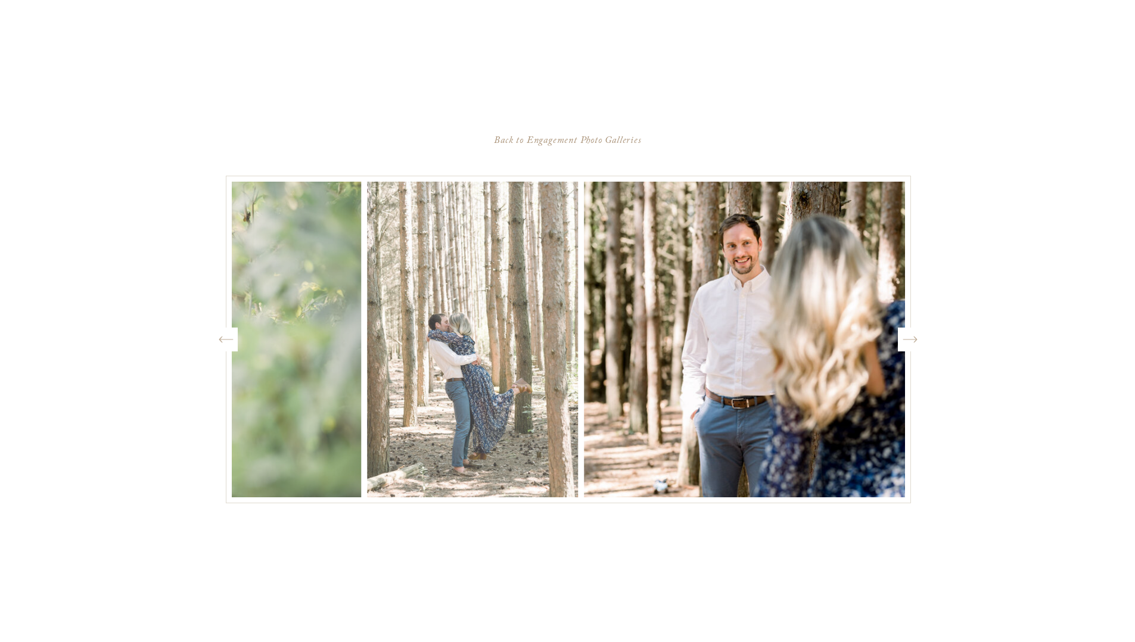
click at [913, 340] on icon at bounding box center [909, 340] width 14 height 7
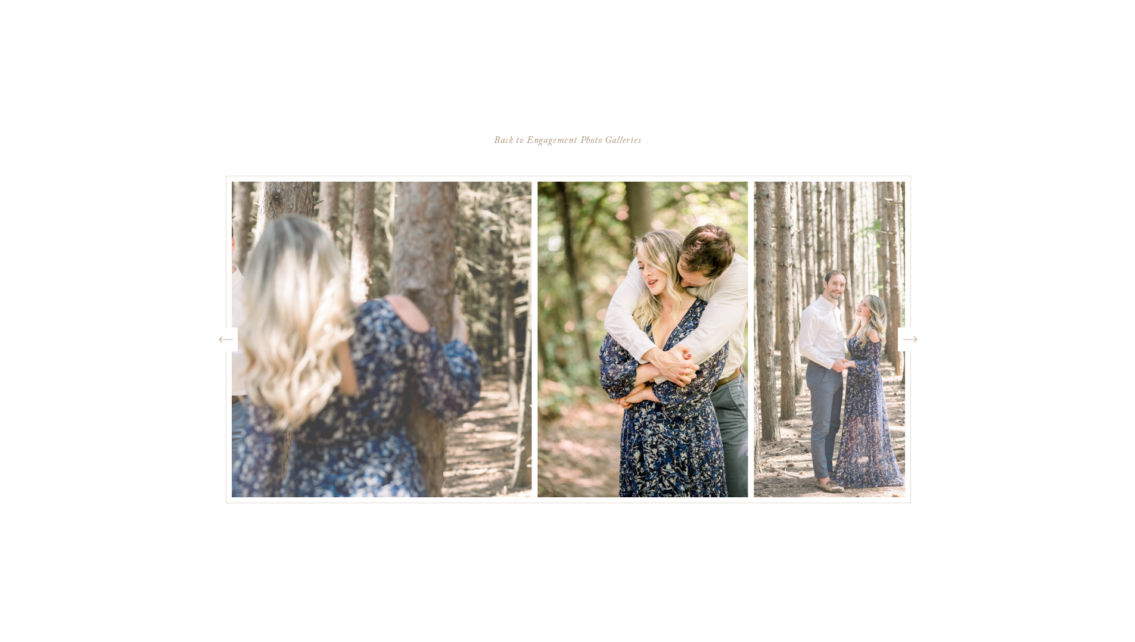
click at [913, 338] on icon "Created by potrace 1.15, written by [PERSON_NAME] [DATE]-[DATE]" at bounding box center [909, 340] width 15 height 18
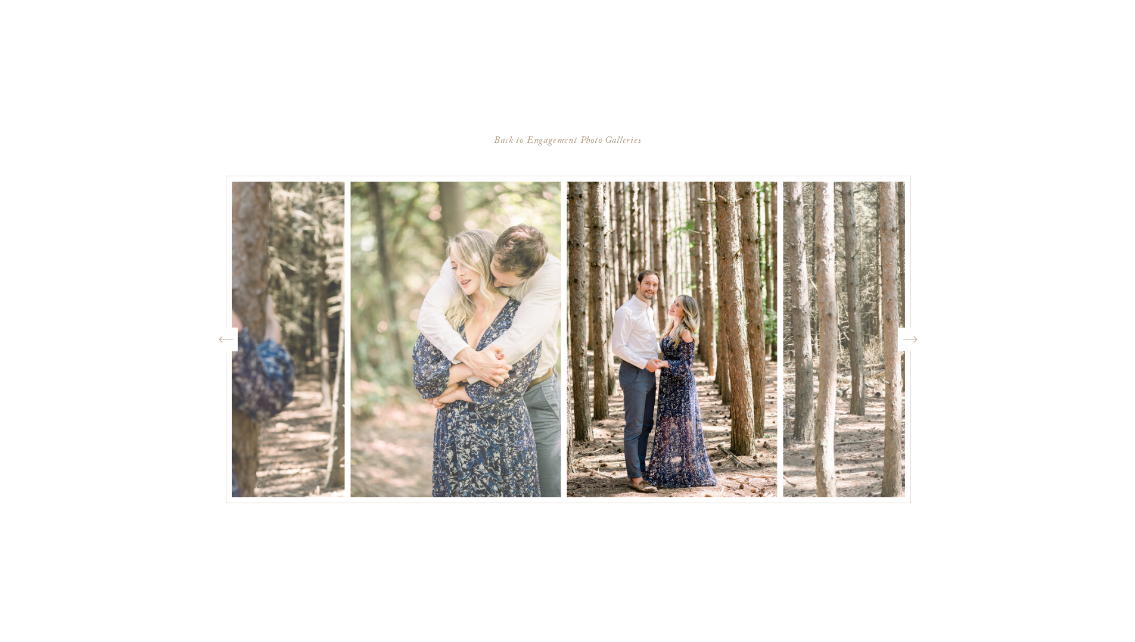
click at [914, 338] on icon "Created by potrace 1.15, written by [PERSON_NAME] [DATE]-[DATE]" at bounding box center [909, 340] width 15 height 18
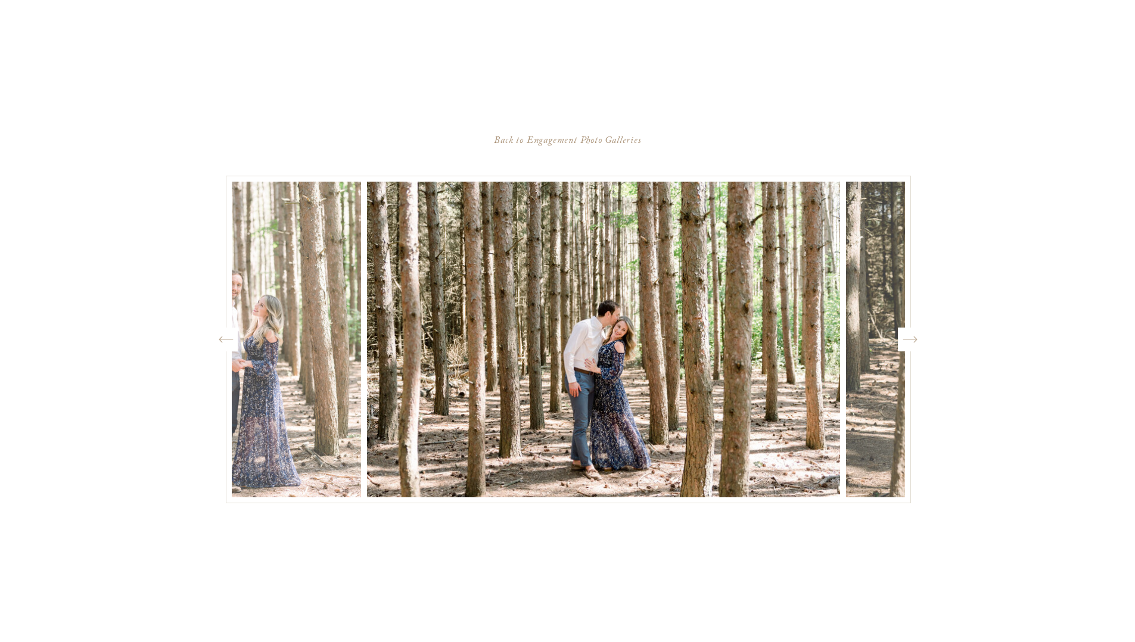
click at [914, 338] on icon "Created by potrace 1.15, written by [PERSON_NAME] [DATE]-[DATE]" at bounding box center [909, 340] width 15 height 18
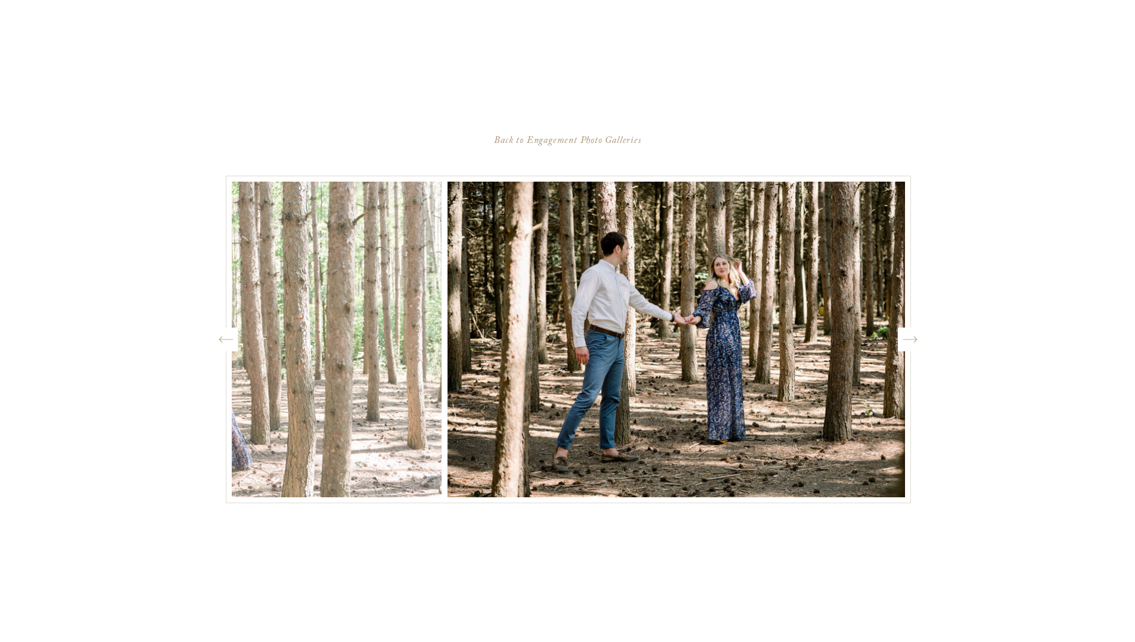
click at [914, 338] on icon "Created by potrace 1.15, written by [PERSON_NAME] [DATE]-[DATE]" at bounding box center [909, 340] width 15 height 18
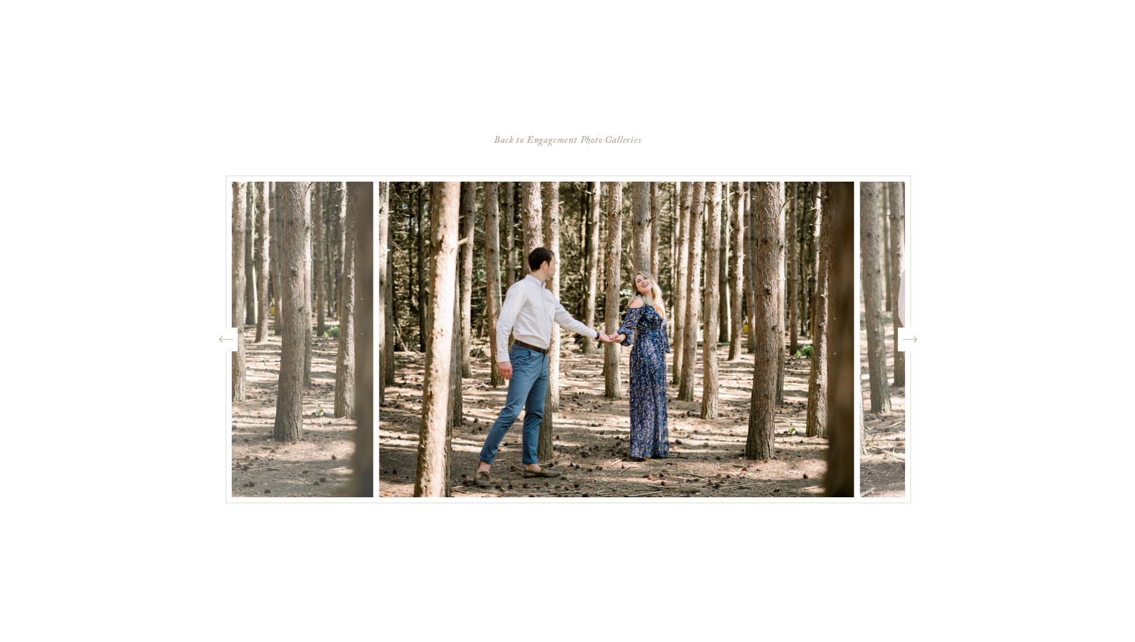
click at [914, 338] on icon "Created by potrace 1.15, written by [PERSON_NAME] [DATE]-[DATE]" at bounding box center [909, 340] width 15 height 18
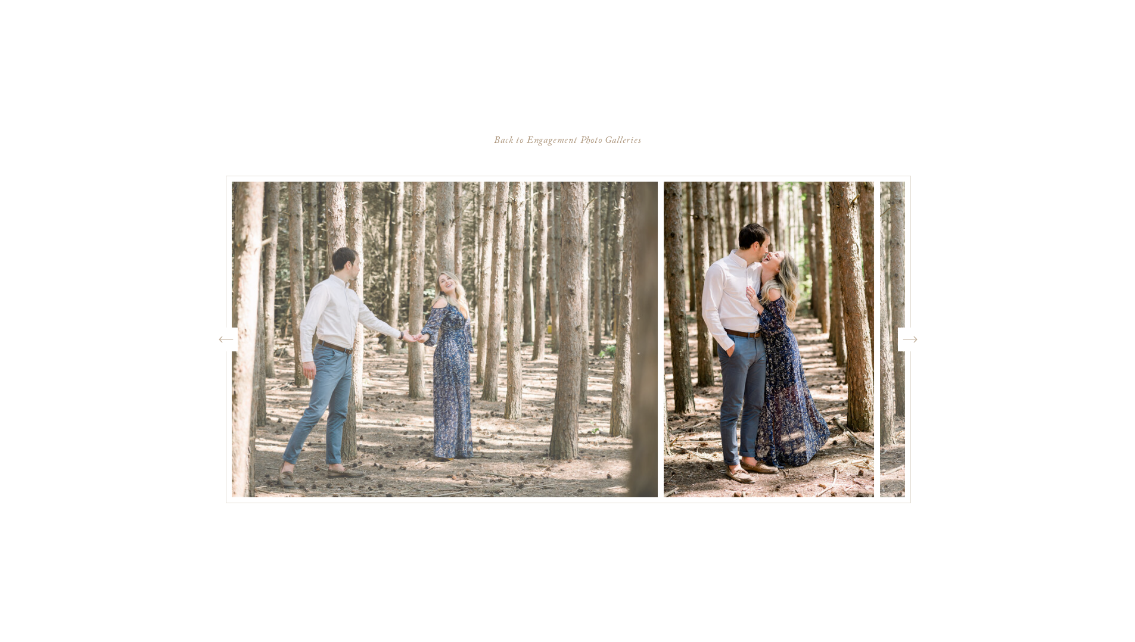
click at [914, 338] on icon "Created by potrace 1.15, written by [PERSON_NAME] [DATE]-[DATE]" at bounding box center [909, 340] width 15 height 18
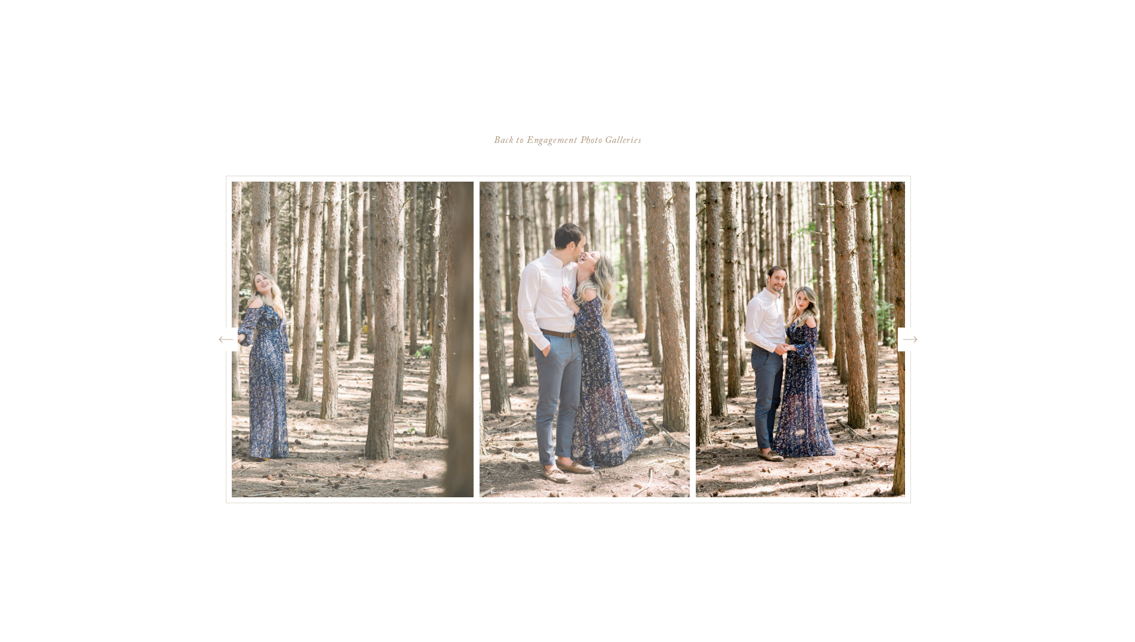
click at [914, 338] on icon "Created by potrace 1.15, written by [PERSON_NAME] [DATE]-[DATE]" at bounding box center [909, 340] width 15 height 18
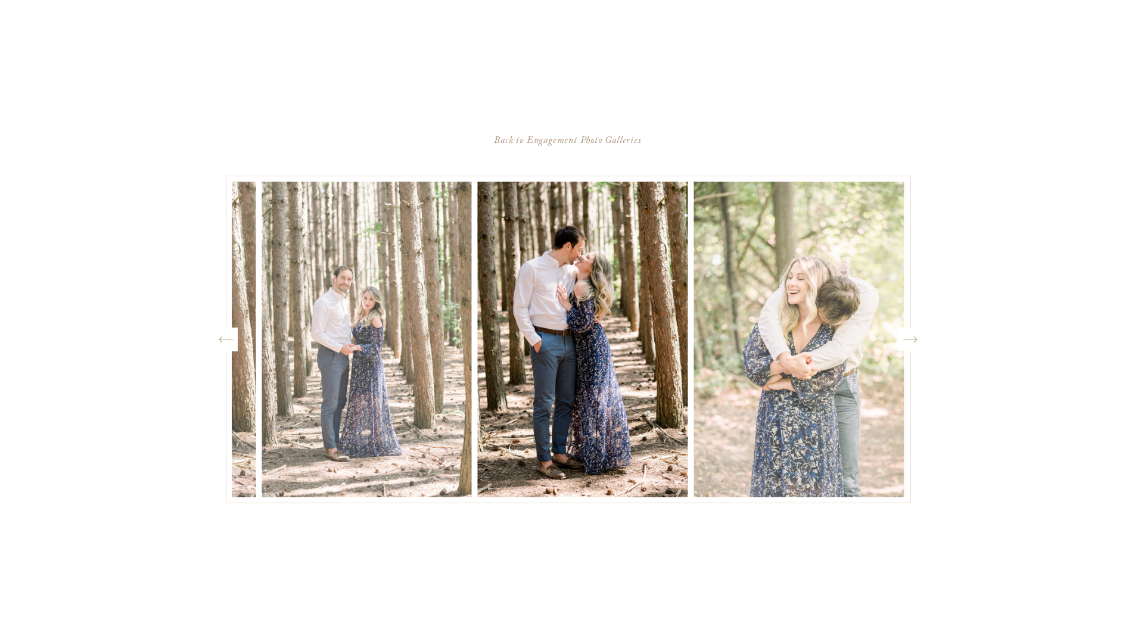
click at [914, 338] on icon "Created by potrace 1.15, written by [PERSON_NAME] [DATE]-[DATE]" at bounding box center [909, 340] width 15 height 18
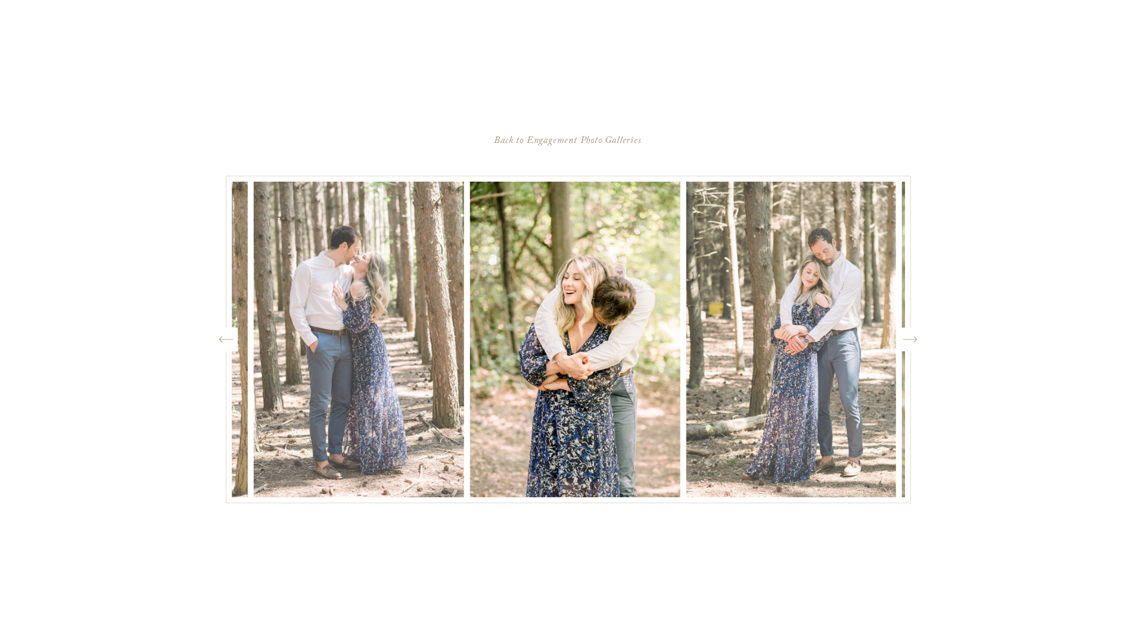
click at [914, 338] on icon "Created by potrace 1.15, written by [PERSON_NAME] [DATE]-[DATE]" at bounding box center [909, 340] width 15 height 18
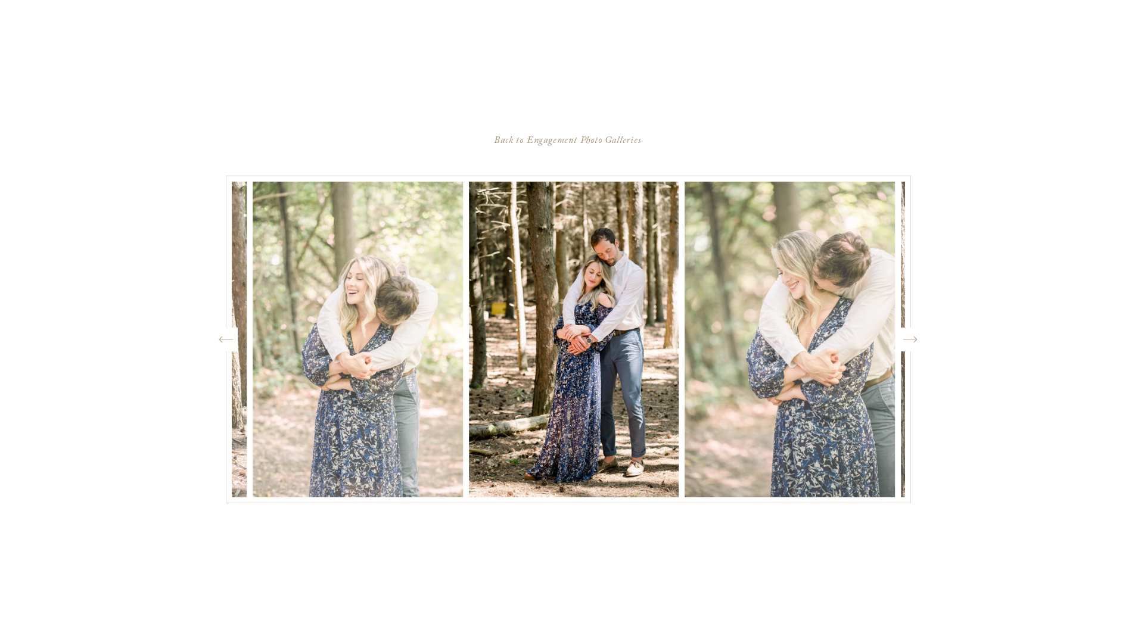
click at [914, 338] on icon "Created by potrace 1.15, written by [PERSON_NAME] [DATE]-[DATE]" at bounding box center [909, 340] width 15 height 18
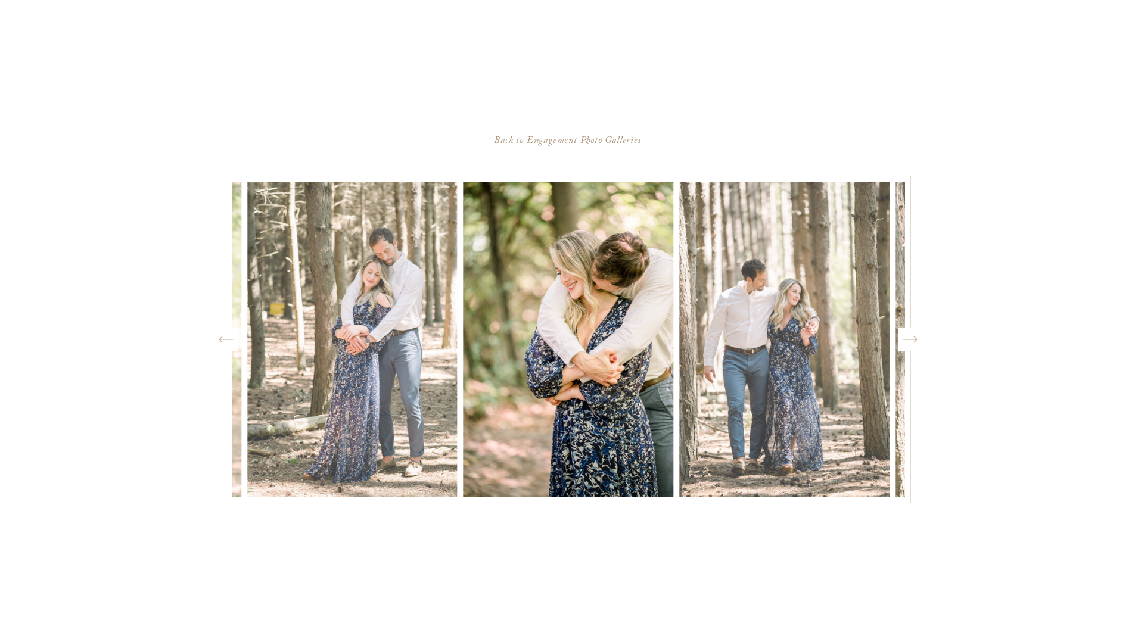
click at [910, 338] on icon "Created by potrace 1.15, written by [PERSON_NAME] [DATE]-[DATE]" at bounding box center [909, 340] width 15 height 18
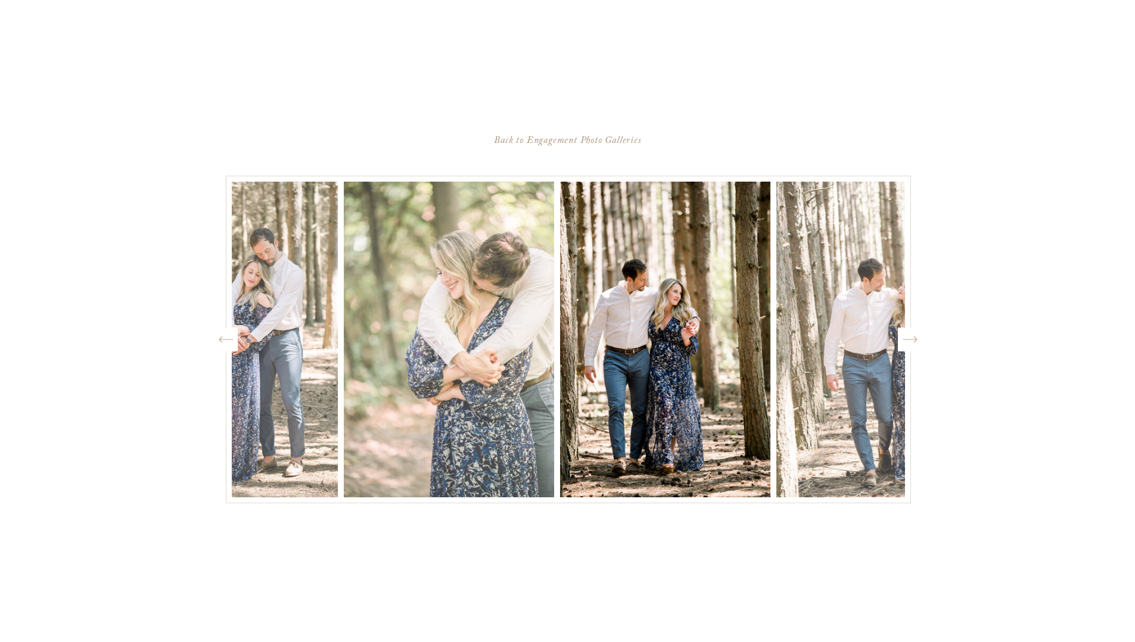
click at [910, 338] on icon "Created by potrace 1.15, written by [PERSON_NAME] [DATE]-[DATE]" at bounding box center [909, 340] width 15 height 18
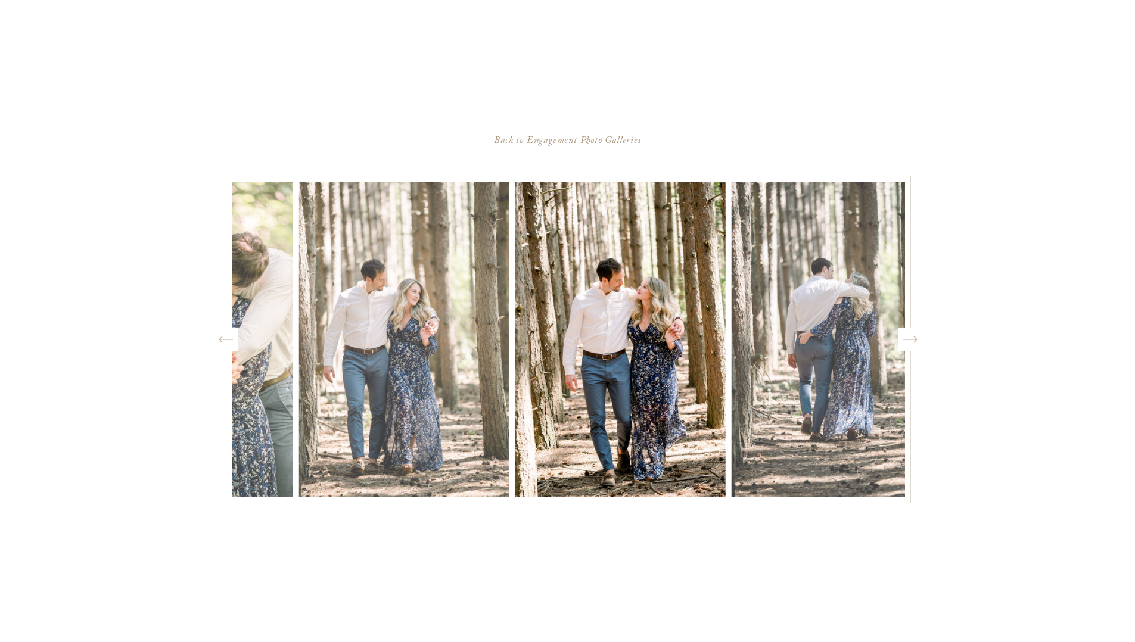
click at [910, 338] on icon "Created by potrace 1.15, written by [PERSON_NAME] [DATE]-[DATE]" at bounding box center [909, 340] width 15 height 18
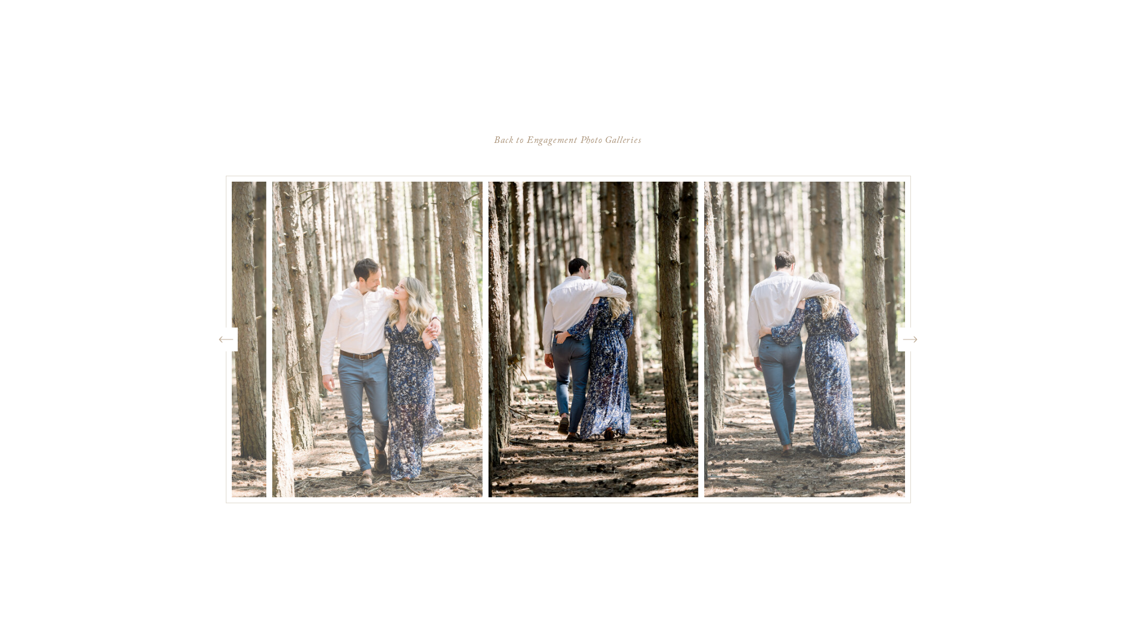
click at [910, 337] on icon "Created by potrace 1.15, written by [PERSON_NAME] [DATE]-[DATE]" at bounding box center [909, 340] width 15 height 18
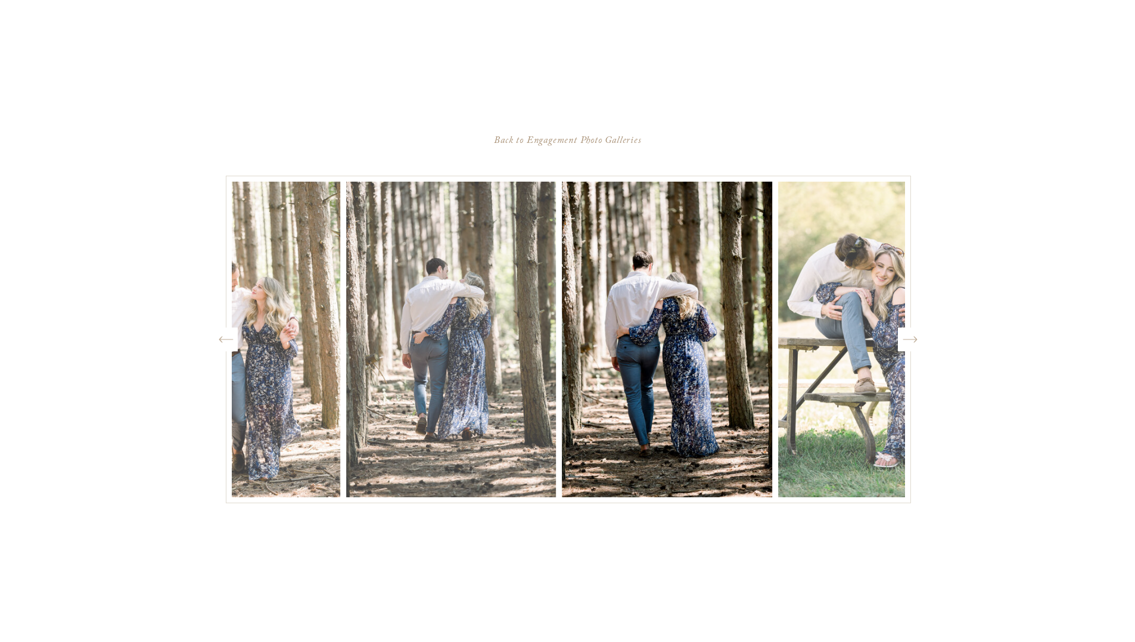
click at [910, 337] on icon "Created by potrace 1.15, written by [PERSON_NAME] [DATE]-[DATE]" at bounding box center [909, 340] width 15 height 18
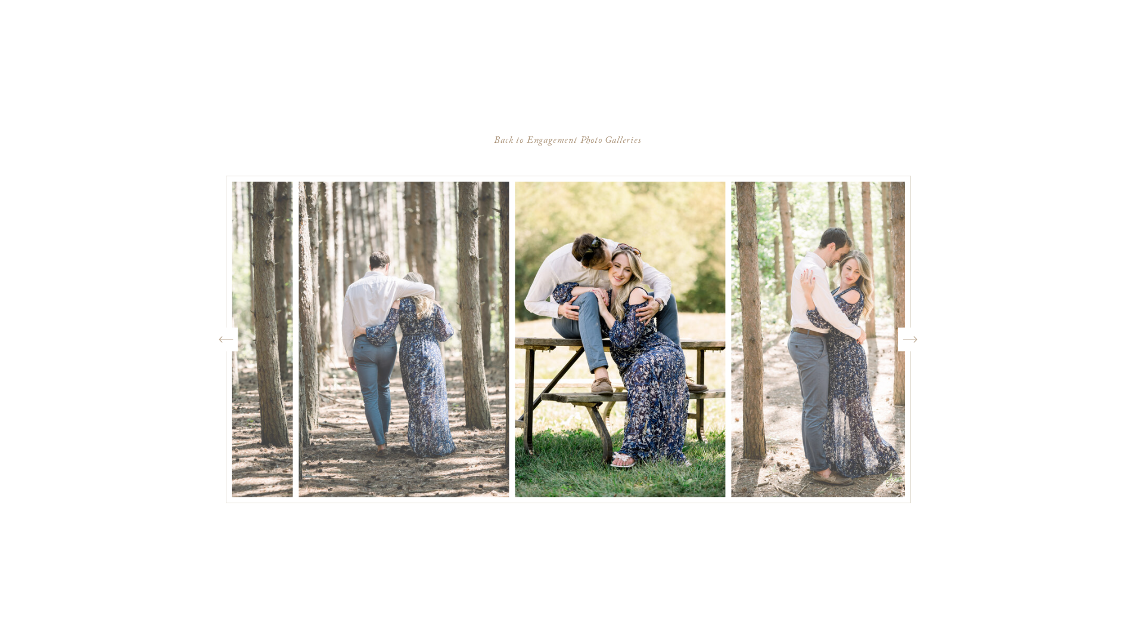
click at [910, 337] on icon "Created by potrace 1.15, written by [PERSON_NAME] [DATE]-[DATE]" at bounding box center [909, 340] width 15 height 18
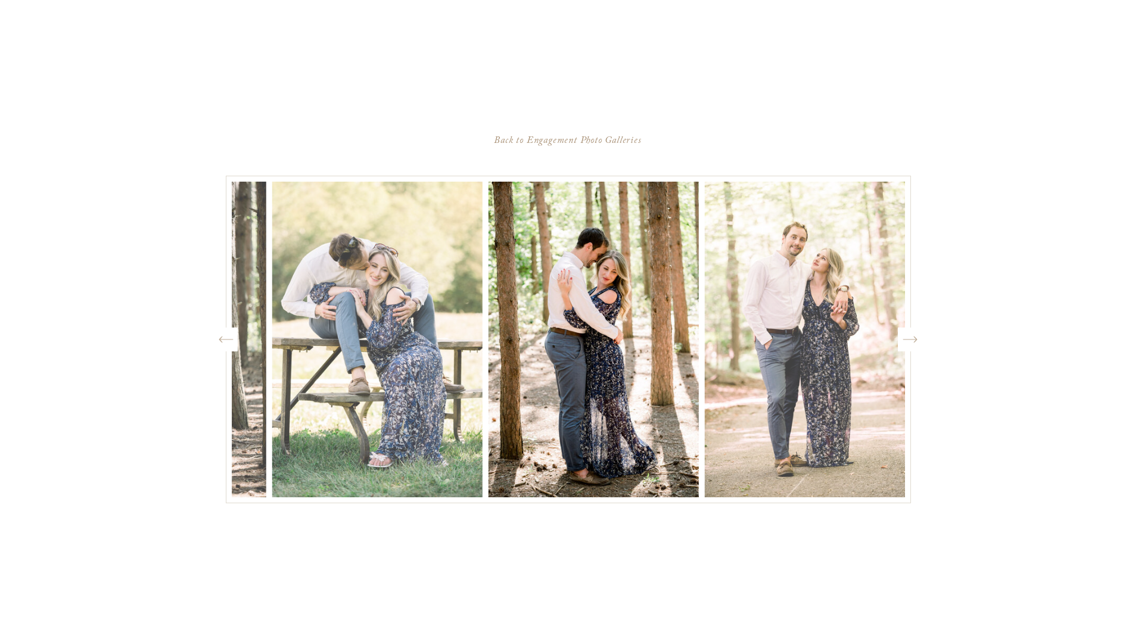
click at [910, 337] on icon "Created by potrace 1.15, written by [PERSON_NAME] [DATE]-[DATE]" at bounding box center [909, 340] width 15 height 18
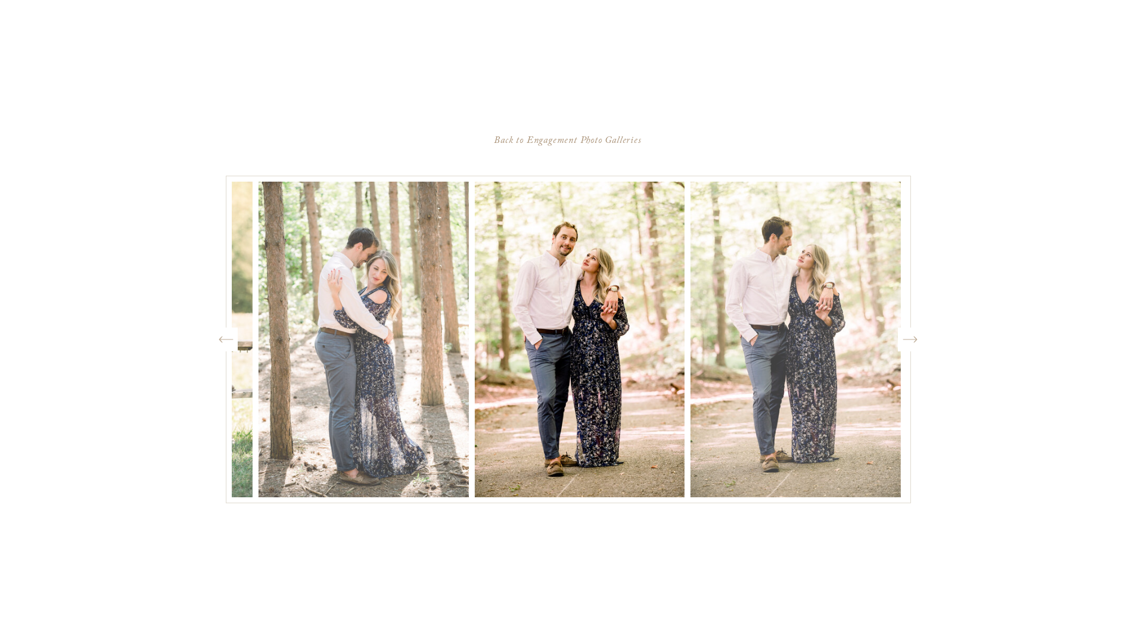
click at [910, 337] on icon "Created by potrace 1.15, written by [PERSON_NAME] [DATE]-[DATE]" at bounding box center [909, 340] width 15 height 18
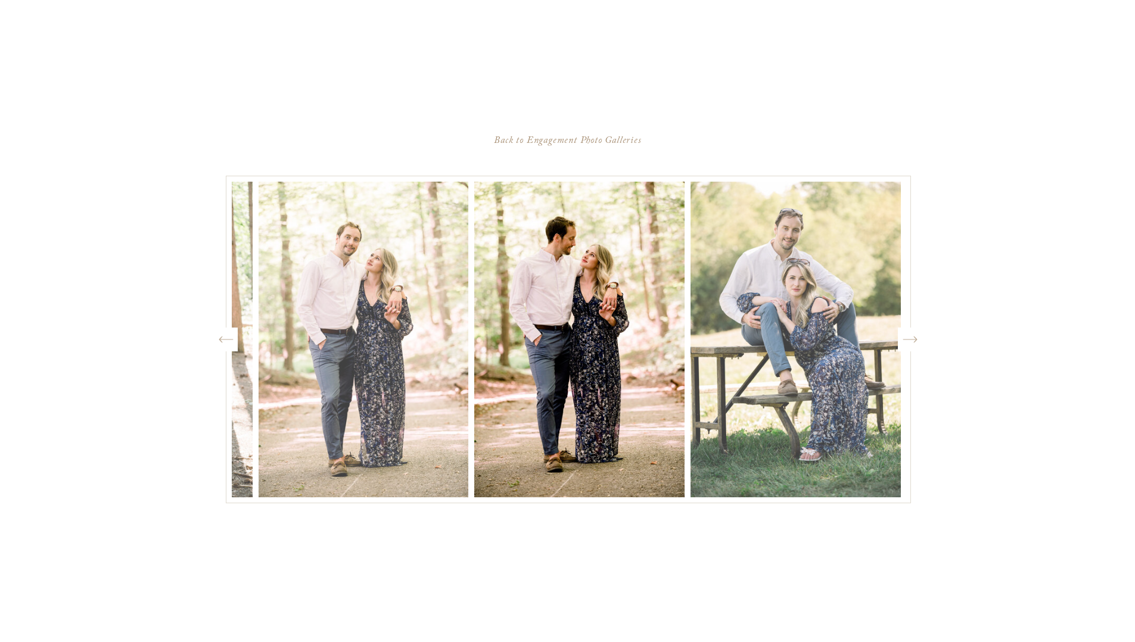
click at [910, 337] on icon "Created by potrace 1.15, written by [PERSON_NAME] [DATE]-[DATE]" at bounding box center [909, 340] width 15 height 18
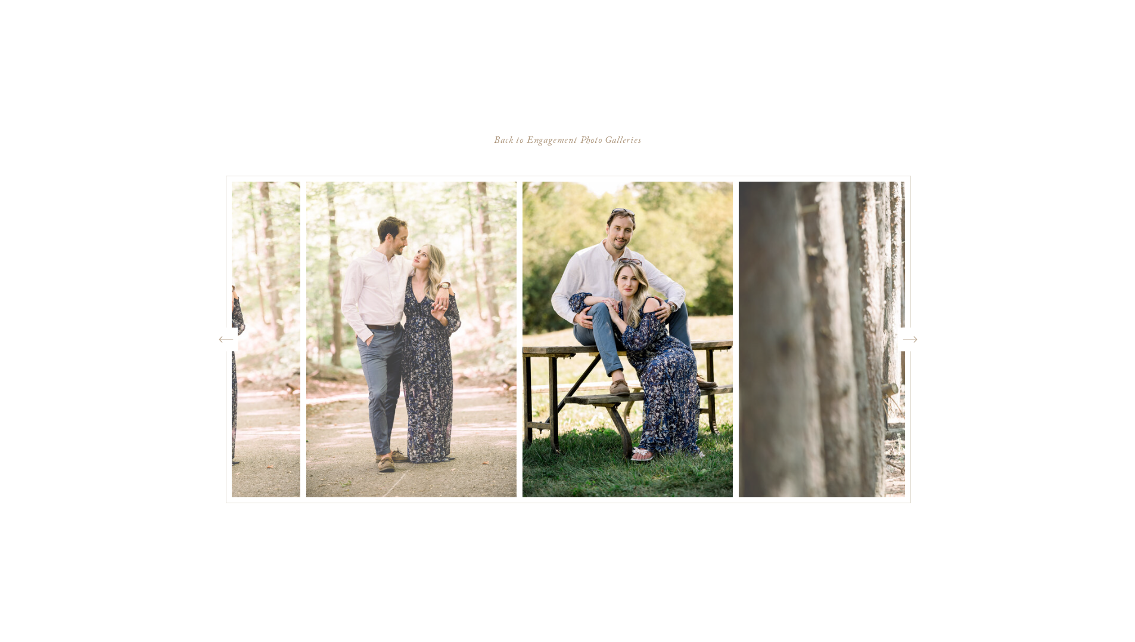
click at [910, 337] on icon "Created by potrace 1.15, written by [PERSON_NAME] [DATE]-[DATE]" at bounding box center [909, 340] width 15 height 18
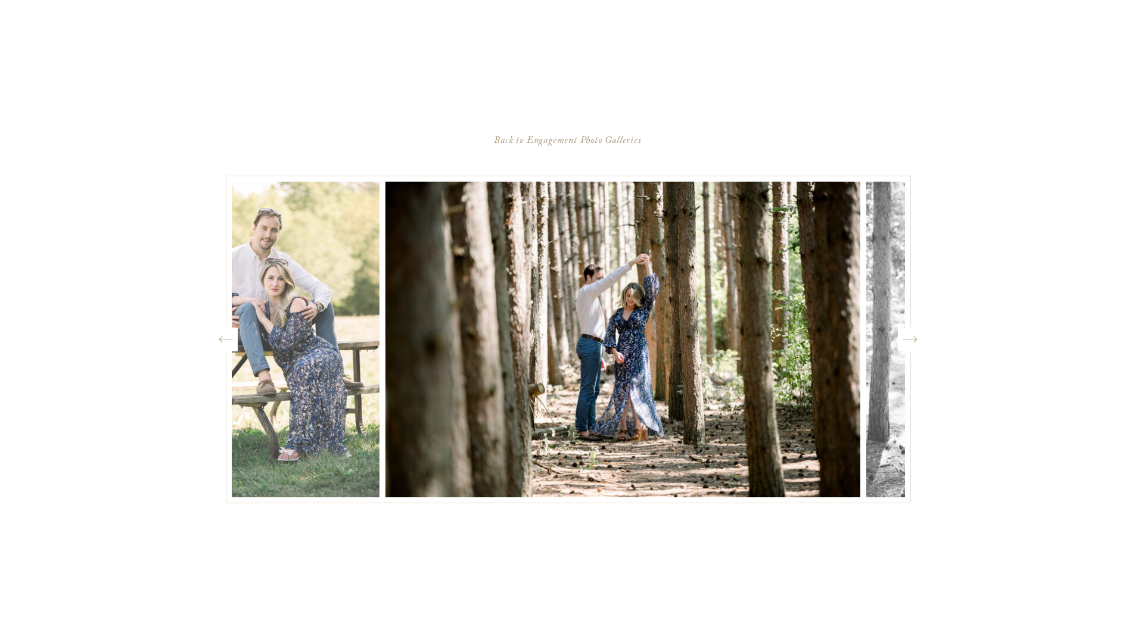
click at [911, 337] on icon "Created by potrace 1.15, written by [PERSON_NAME] [DATE]-[DATE]" at bounding box center [909, 340] width 15 height 18
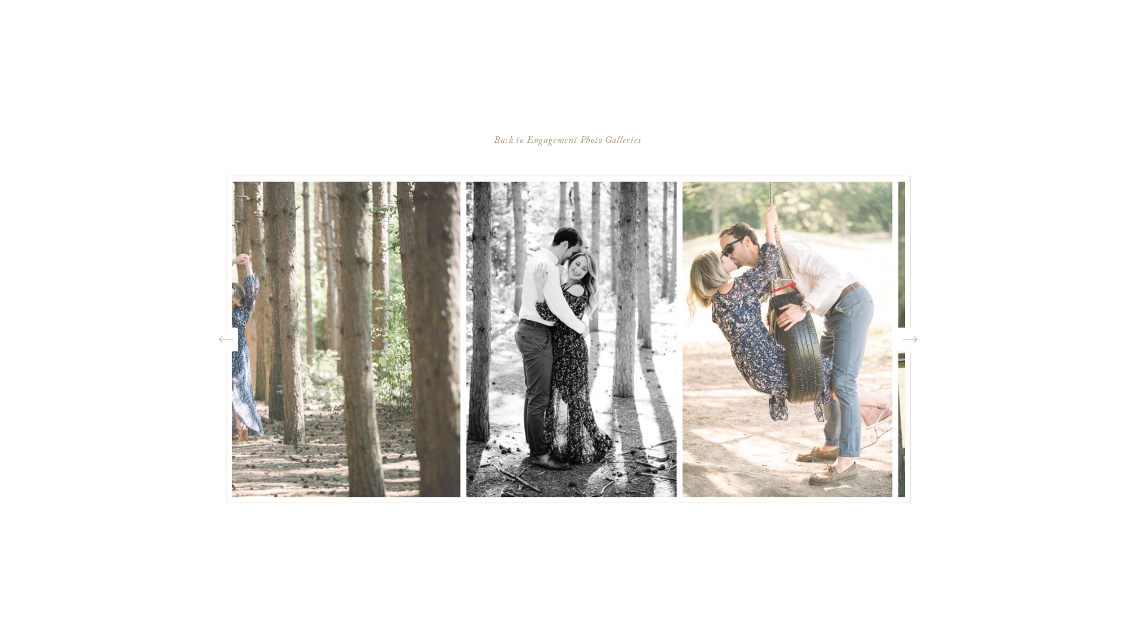
click at [911, 337] on icon "Created by potrace 1.15, written by [PERSON_NAME] [DATE]-[DATE]" at bounding box center [909, 340] width 15 height 18
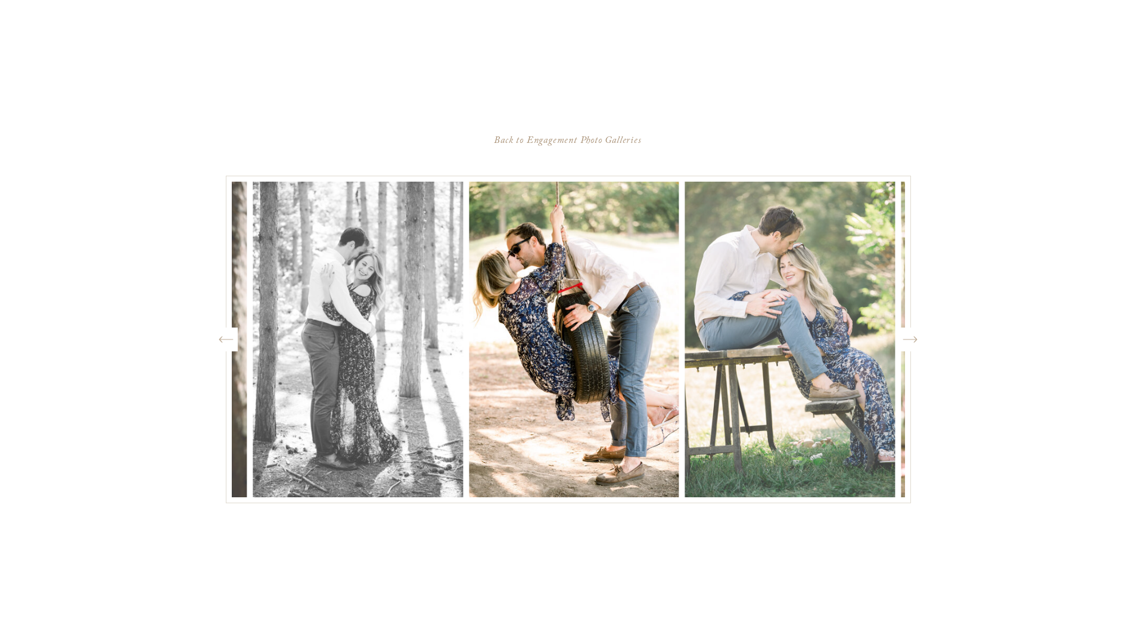
click at [911, 337] on icon "Created by potrace 1.15, written by [PERSON_NAME] [DATE]-[DATE]" at bounding box center [909, 340] width 15 height 18
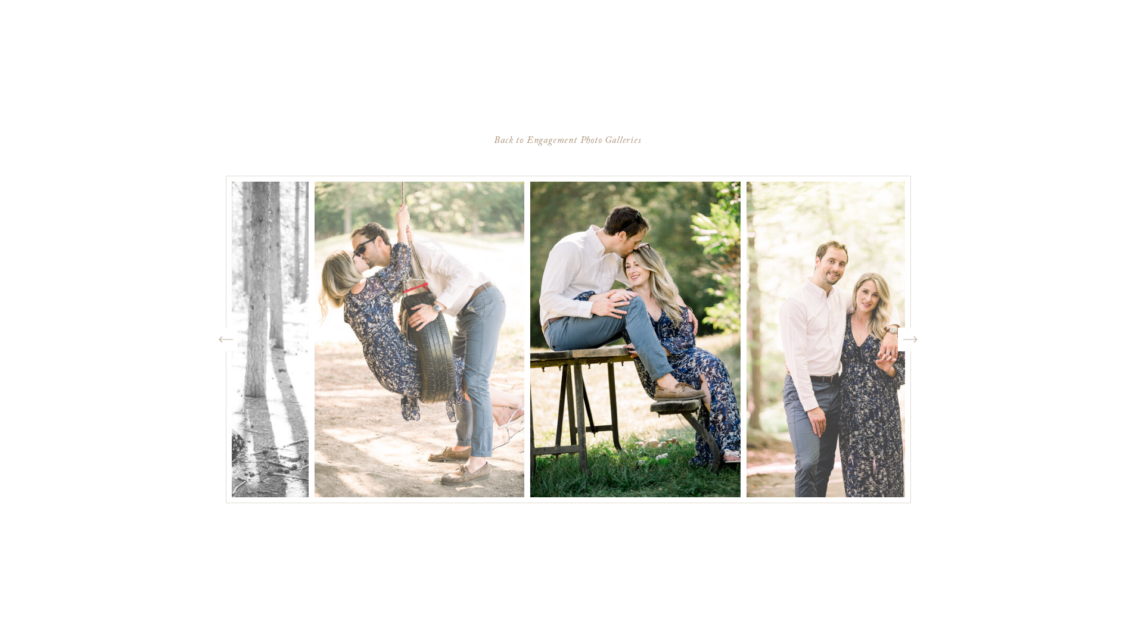
click at [911, 337] on icon "Created by potrace 1.15, written by [PERSON_NAME] [DATE]-[DATE]" at bounding box center [909, 340] width 15 height 18
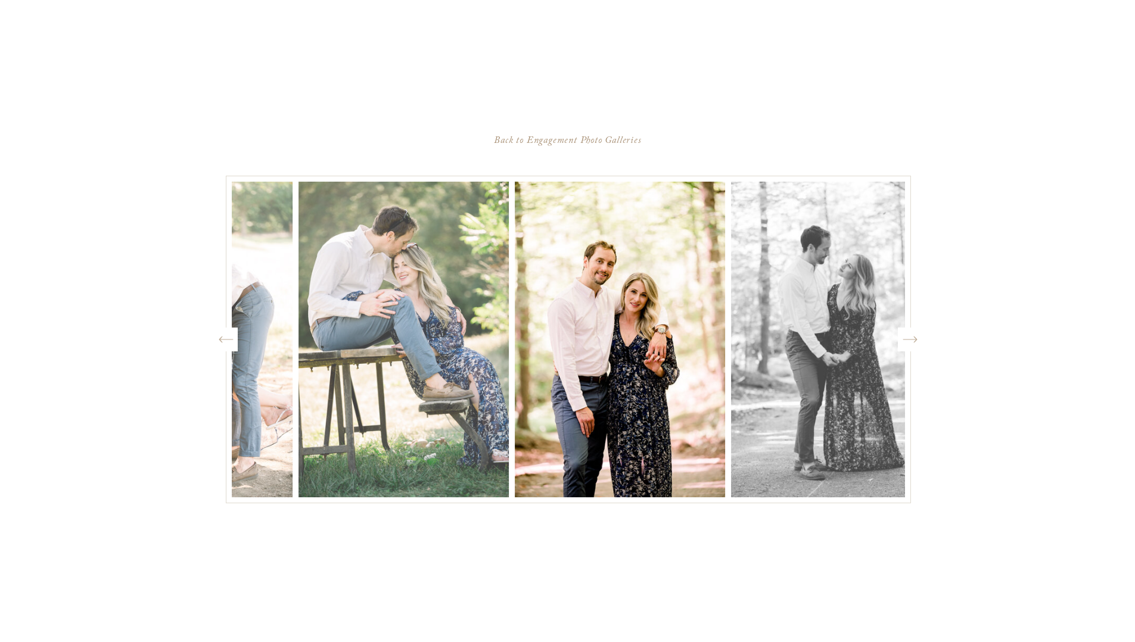
click at [911, 337] on icon "Created by potrace 1.15, written by [PERSON_NAME] [DATE]-[DATE]" at bounding box center [909, 340] width 15 height 18
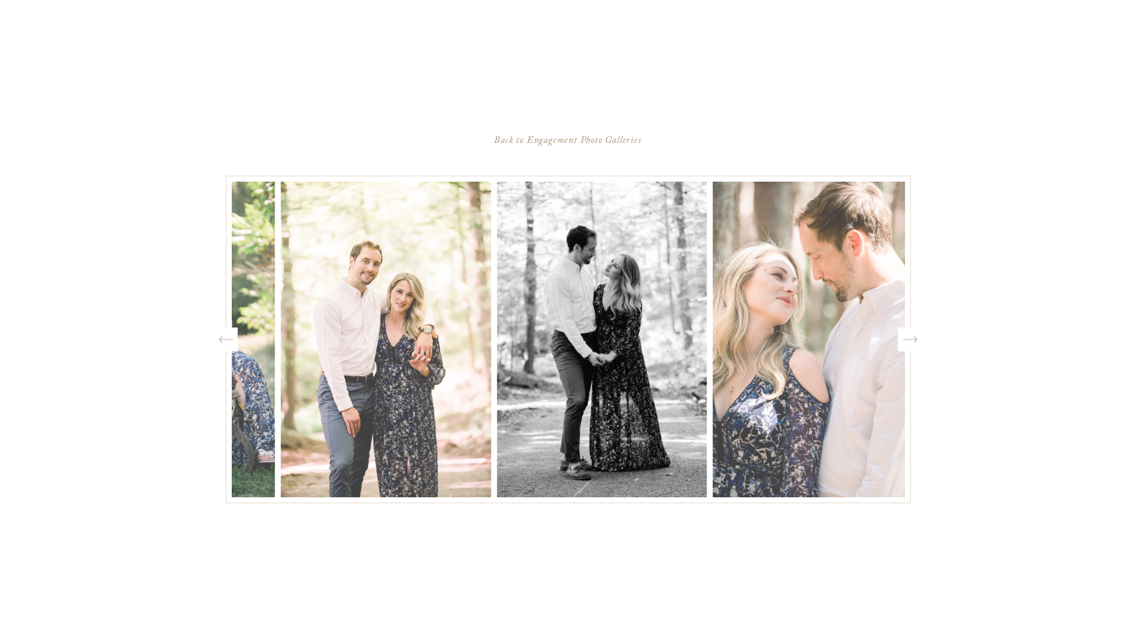
click at [911, 337] on icon "Created by potrace 1.15, written by [PERSON_NAME] [DATE]-[DATE]" at bounding box center [909, 340] width 15 height 18
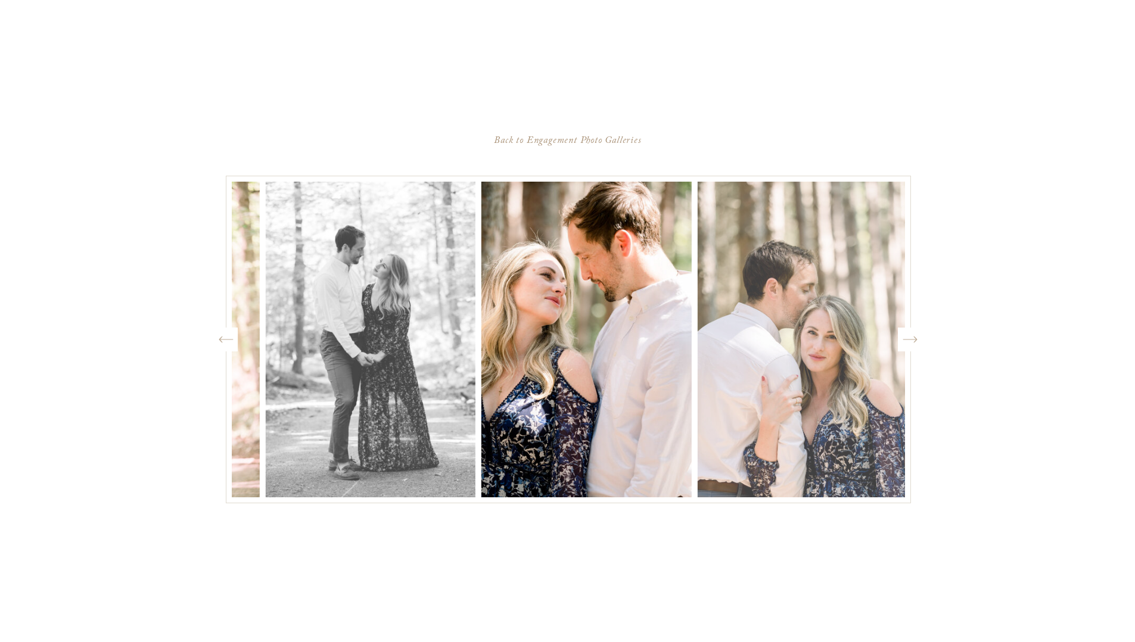
click at [911, 338] on icon "Created by potrace 1.15, written by [PERSON_NAME] [DATE]-[DATE]" at bounding box center [909, 340] width 15 height 18
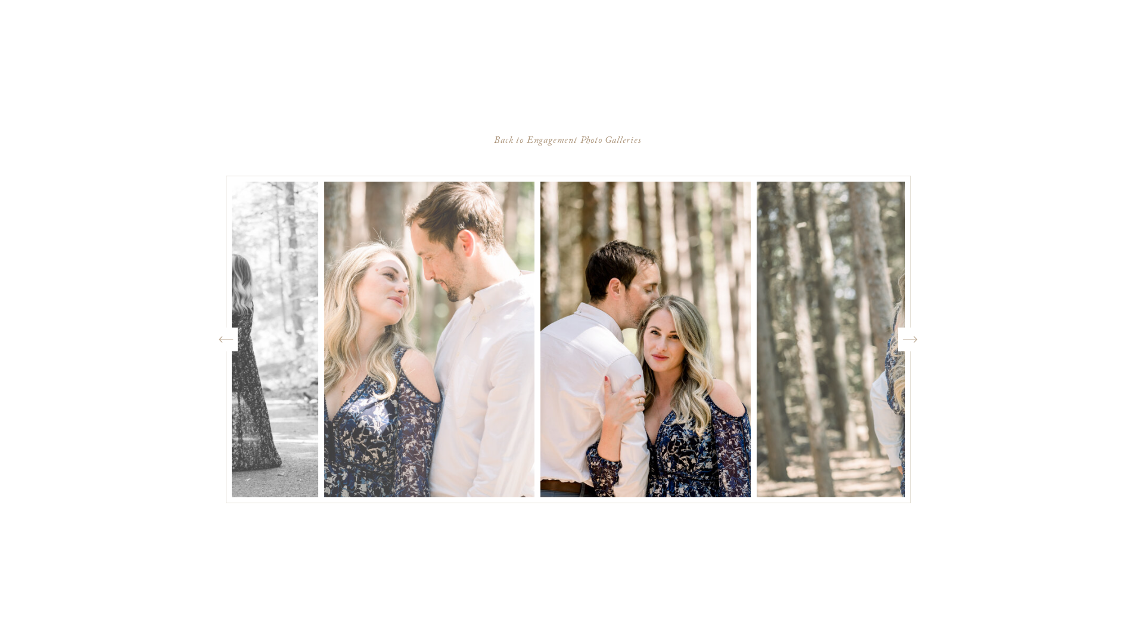
click at [911, 338] on icon "Created by potrace 1.15, written by [PERSON_NAME] [DATE]-[DATE]" at bounding box center [909, 340] width 15 height 18
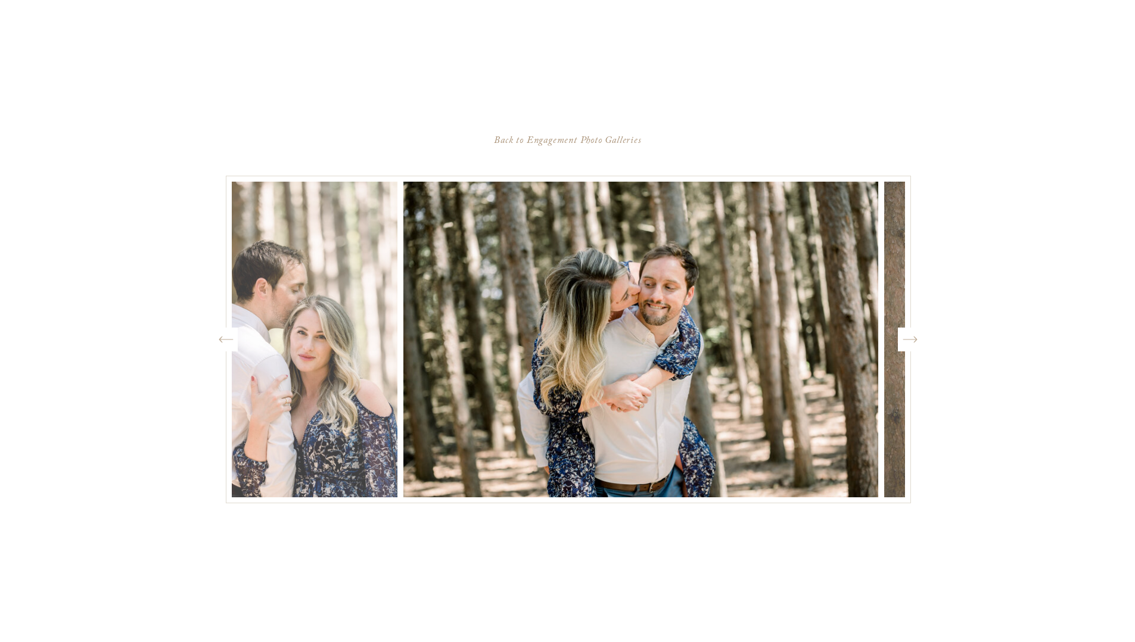
click at [911, 338] on icon "Created by potrace 1.15, written by [PERSON_NAME] [DATE]-[DATE]" at bounding box center [909, 340] width 15 height 18
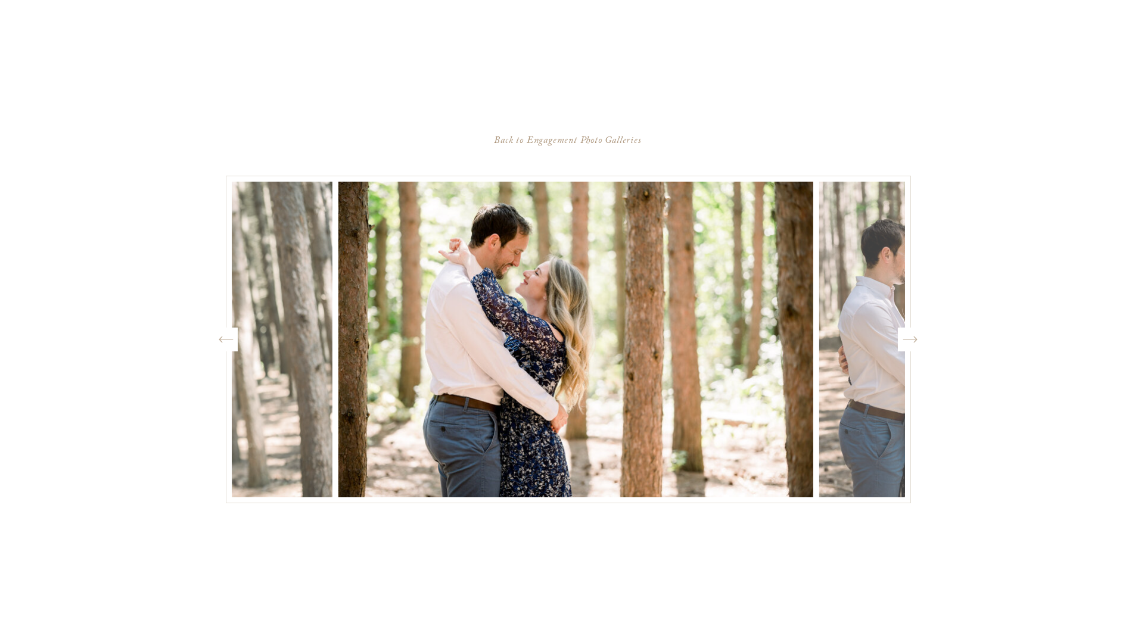
click at [912, 338] on icon "Created by potrace 1.15, written by [PERSON_NAME] [DATE]-[DATE]" at bounding box center [909, 340] width 15 height 18
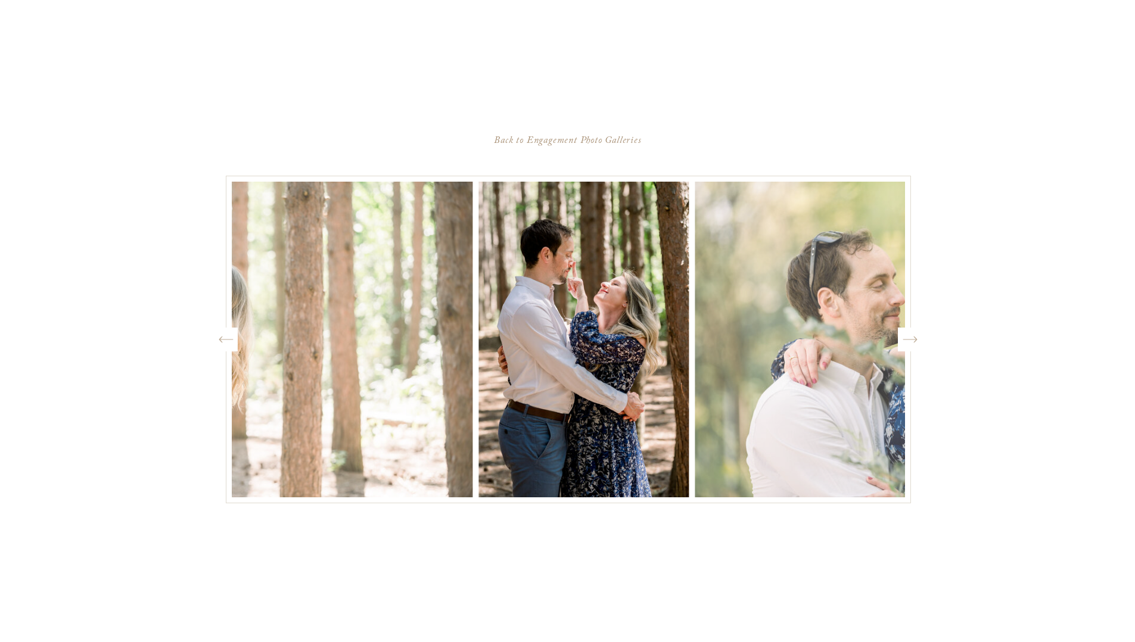
click at [912, 338] on icon "Created by potrace 1.15, written by [PERSON_NAME] [DATE]-[DATE]" at bounding box center [909, 340] width 15 height 18
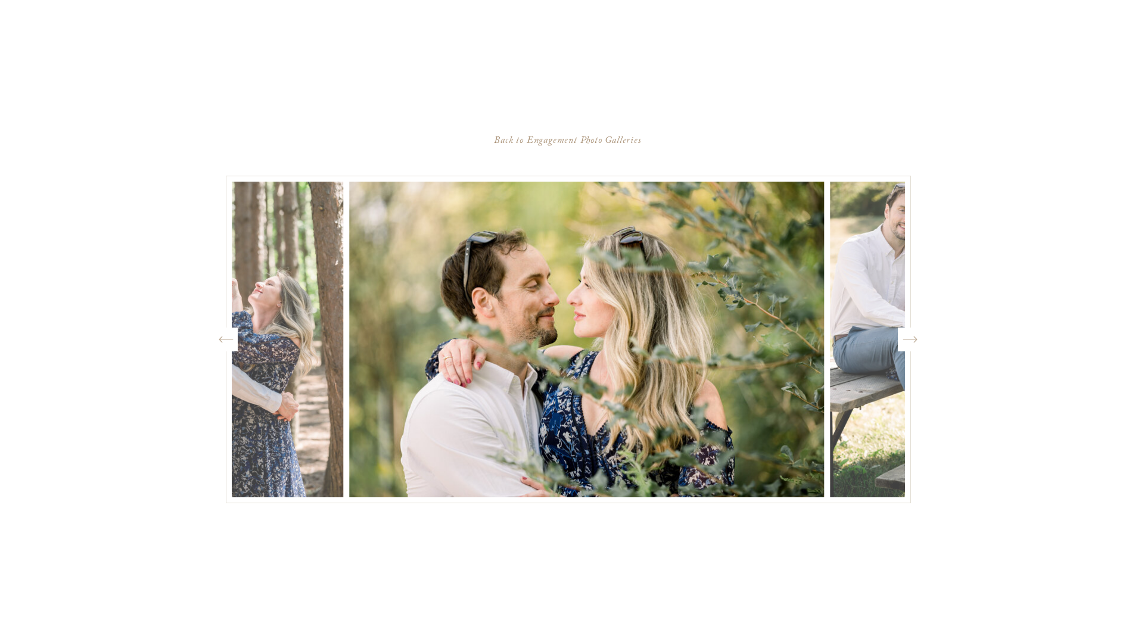
click at [912, 338] on icon "Created by potrace 1.15, written by [PERSON_NAME] [DATE]-[DATE]" at bounding box center [909, 340] width 15 height 18
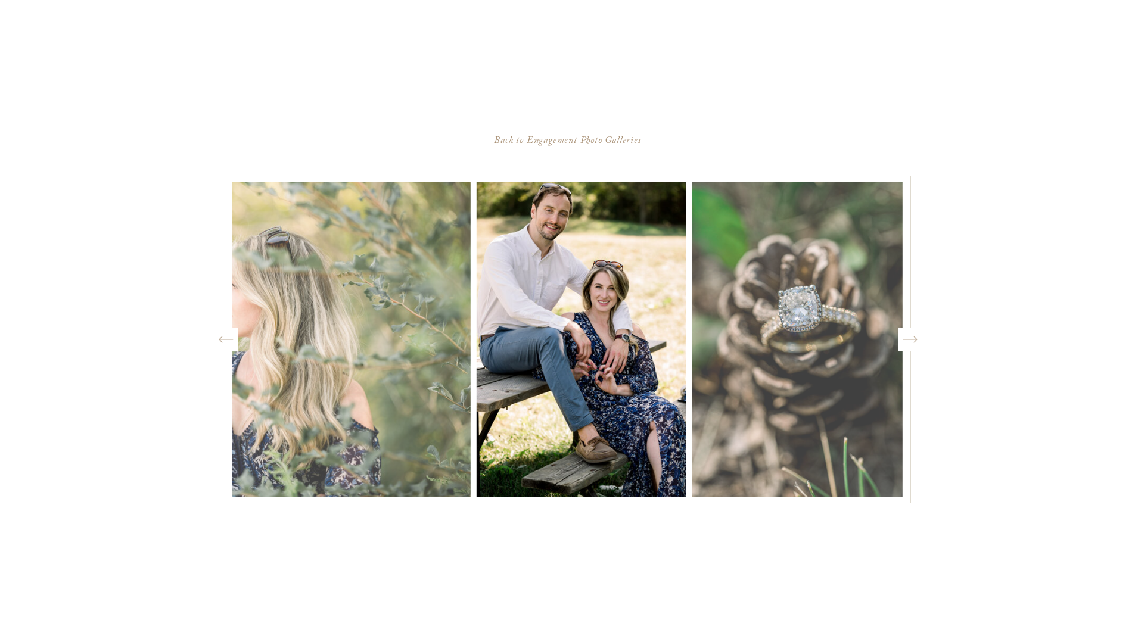
click at [912, 338] on icon "Created by potrace 1.15, written by [PERSON_NAME] [DATE]-[DATE]" at bounding box center [909, 340] width 15 height 18
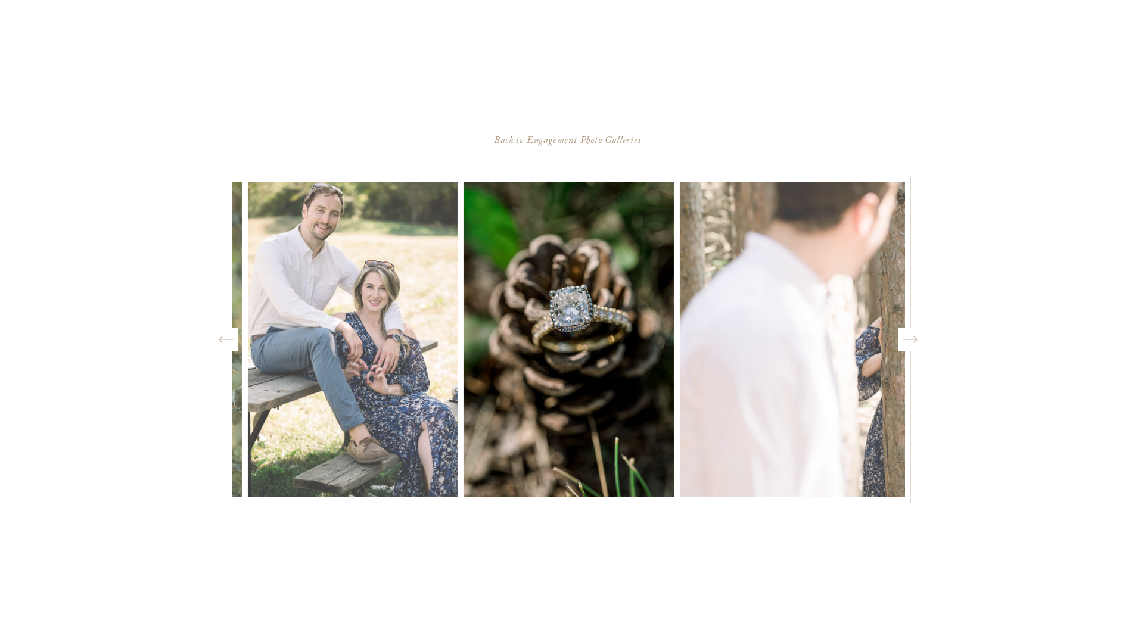
click at [912, 338] on icon "Created by potrace 1.15, written by [PERSON_NAME] [DATE]-[DATE]" at bounding box center [909, 340] width 15 height 18
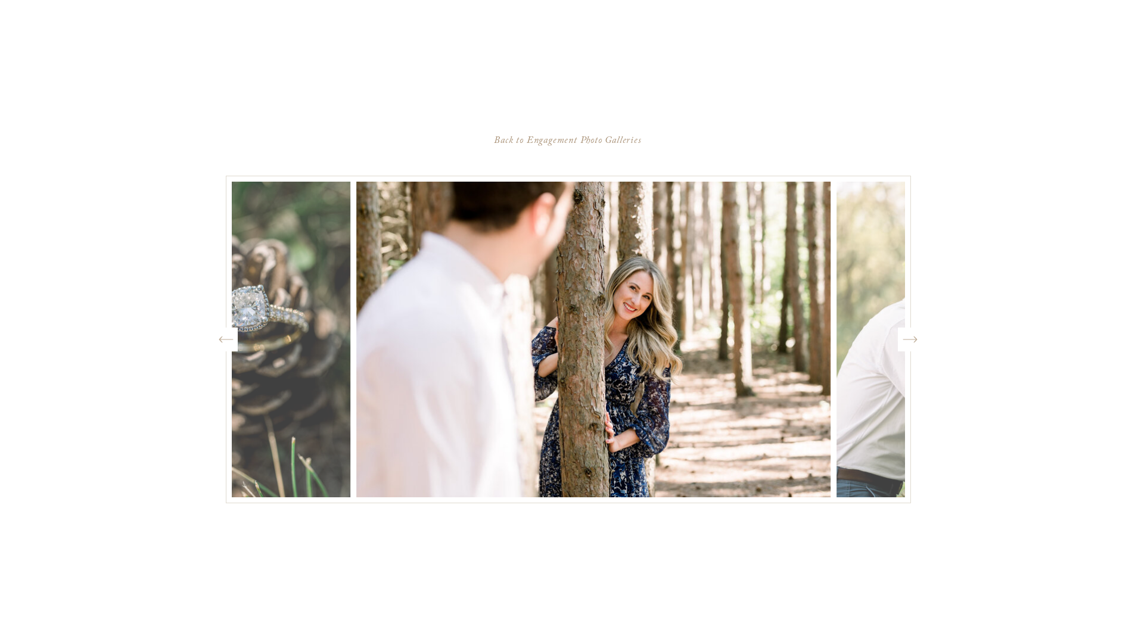
click at [912, 338] on icon "Created by potrace 1.15, written by [PERSON_NAME] [DATE]-[DATE]" at bounding box center [909, 340] width 15 height 18
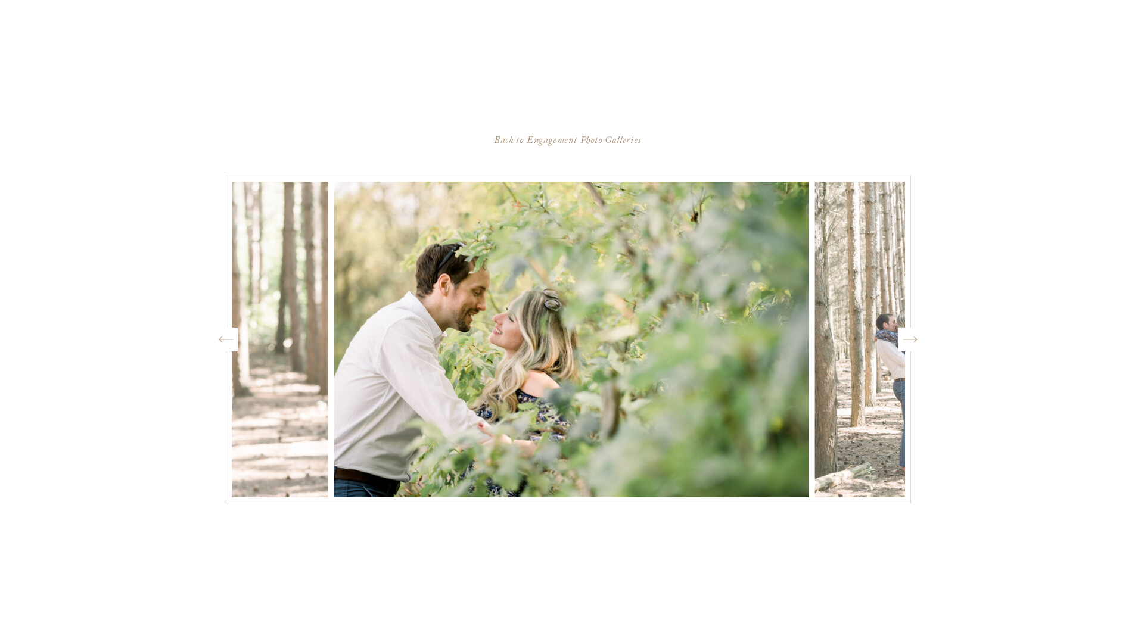
click at [912, 338] on icon "Created by potrace 1.15, written by [PERSON_NAME] [DATE]-[DATE]" at bounding box center [909, 340] width 15 height 18
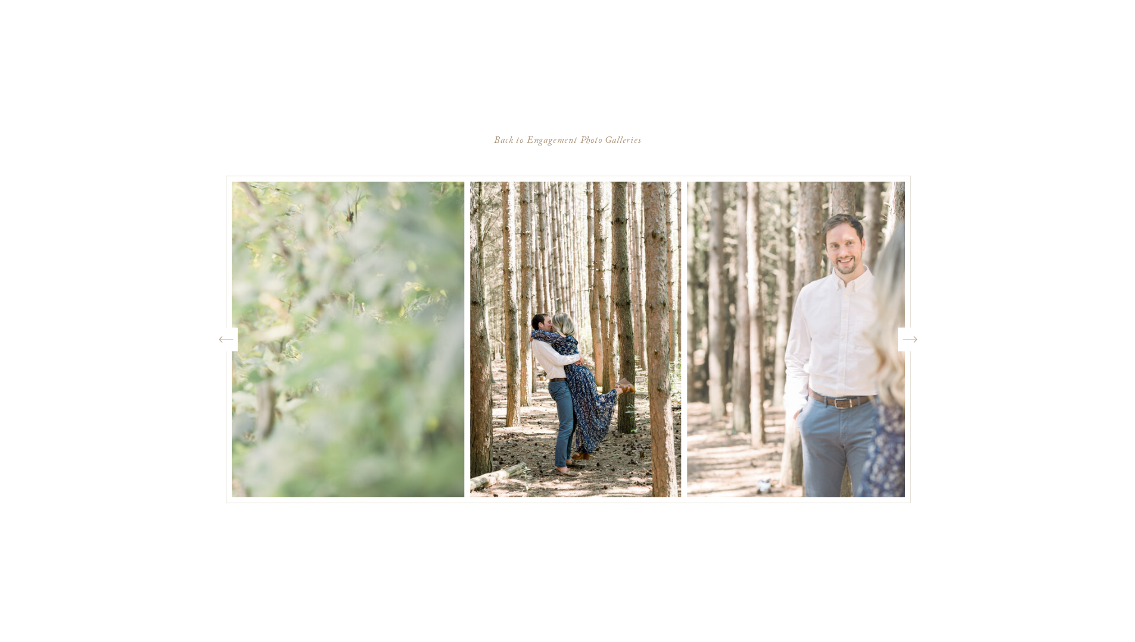
click at [912, 338] on icon "Created by potrace 1.15, written by [PERSON_NAME] [DATE]-[DATE]" at bounding box center [909, 340] width 15 height 18
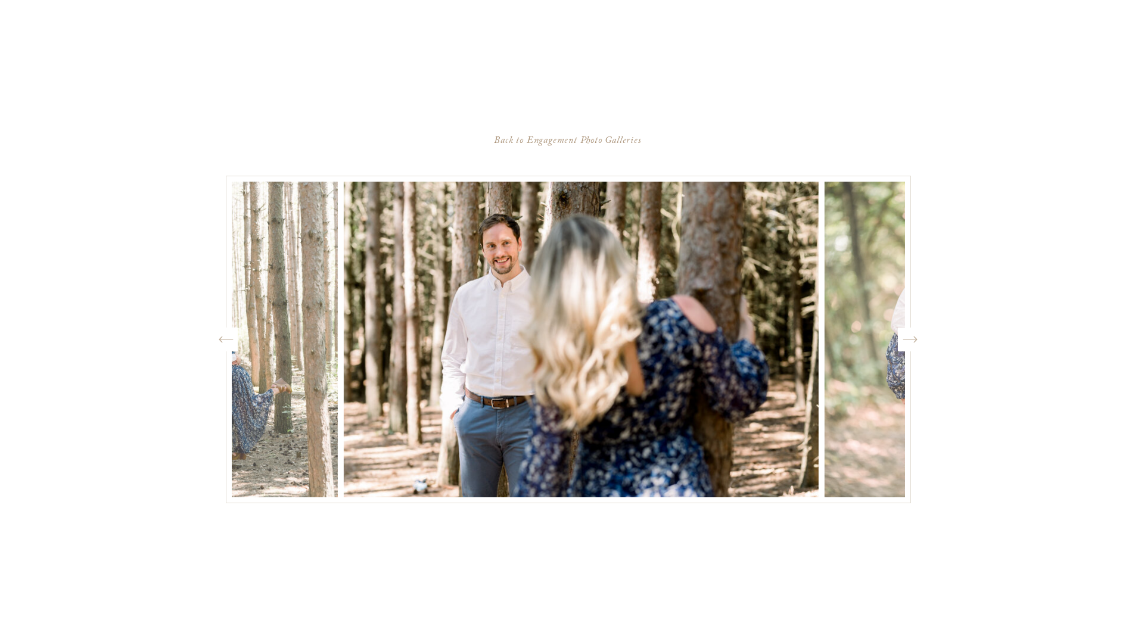
click at [912, 338] on icon "Created by potrace 1.15, written by [PERSON_NAME] [DATE]-[DATE]" at bounding box center [909, 340] width 15 height 18
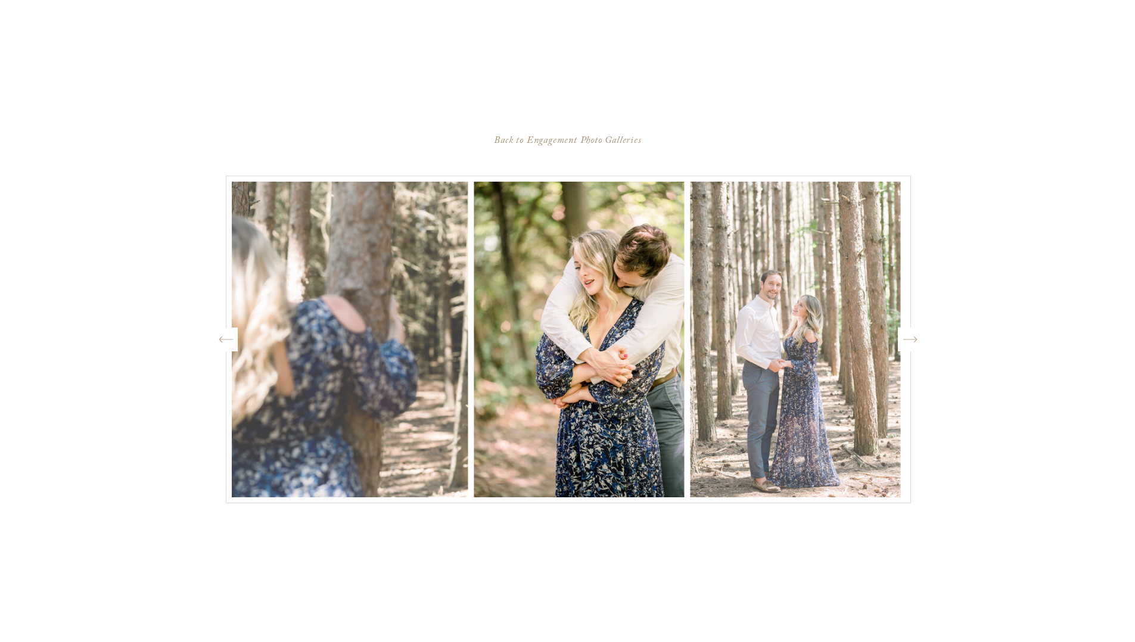
click at [913, 338] on icon "Created by potrace 1.15, written by [PERSON_NAME] [DATE]-[DATE]" at bounding box center [909, 340] width 15 height 18
